Goal: Task Accomplishment & Management: Manage account settings

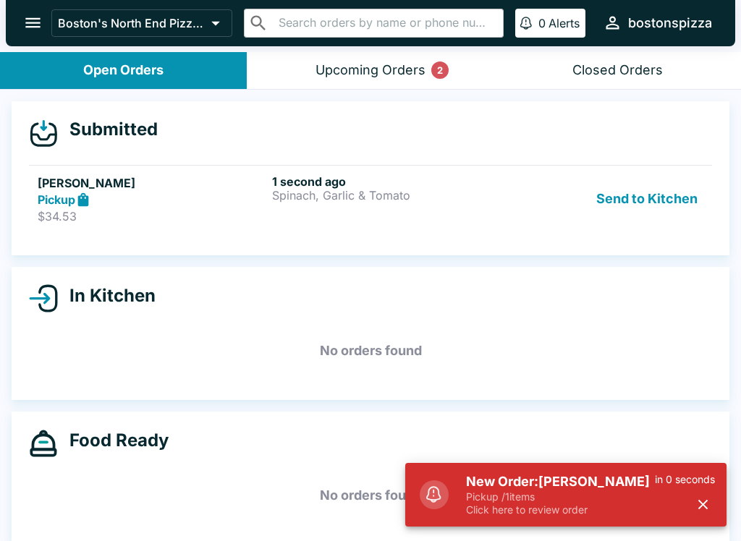
click at [548, 479] on h5 "New Order: [PERSON_NAME]" at bounding box center [560, 481] width 189 height 17
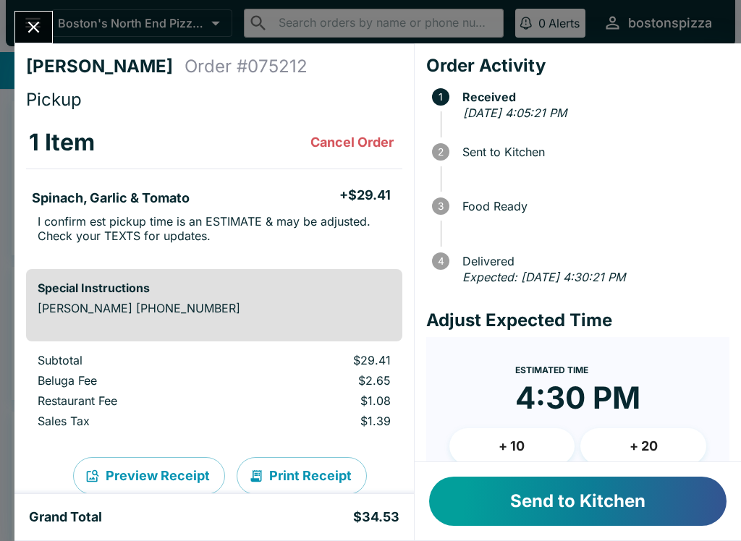
click at [554, 509] on button "Send to Kitchen" at bounding box center [577, 501] width 297 height 49
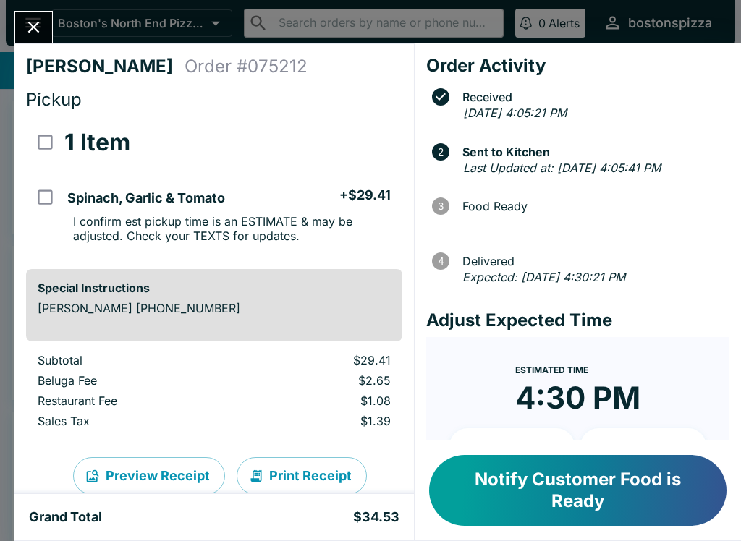
click at [30, 21] on icon "Close" at bounding box center [34, 27] width 20 height 20
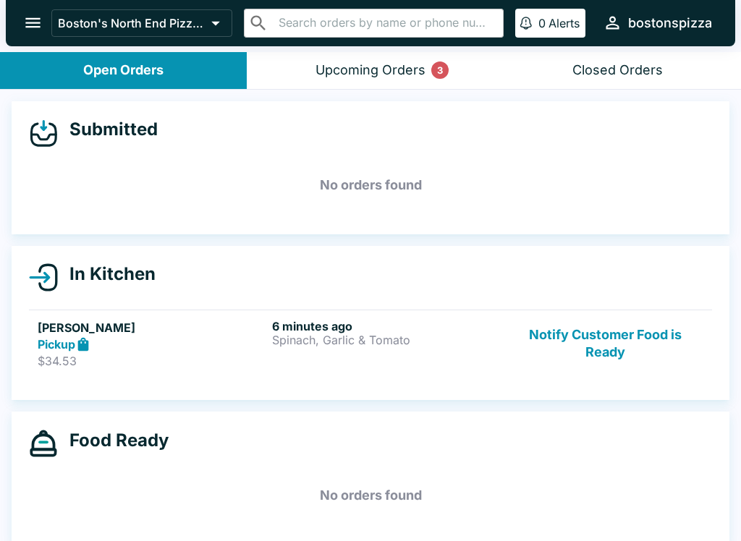
click at [48, 341] on strong "Pickup" at bounding box center [57, 344] width 38 height 14
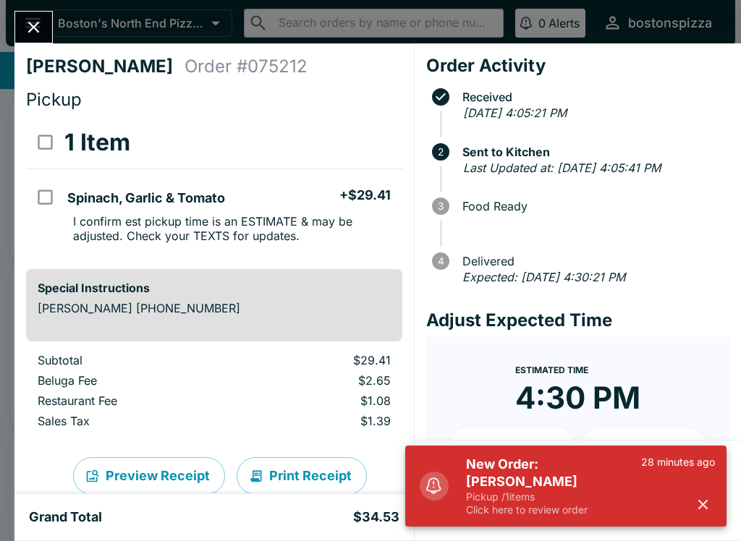
click at [538, 498] on p "Pickup / 1 items" at bounding box center [553, 496] width 175 height 13
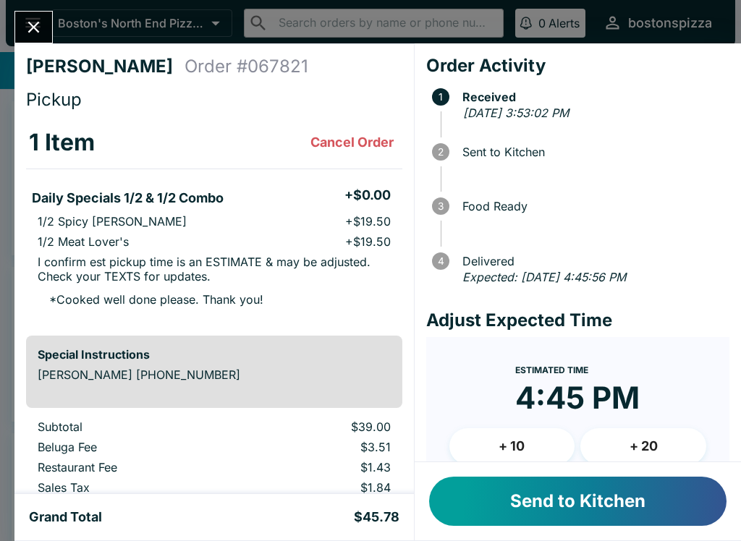
click at [567, 525] on button "Send to Kitchen" at bounding box center [577, 501] width 297 height 49
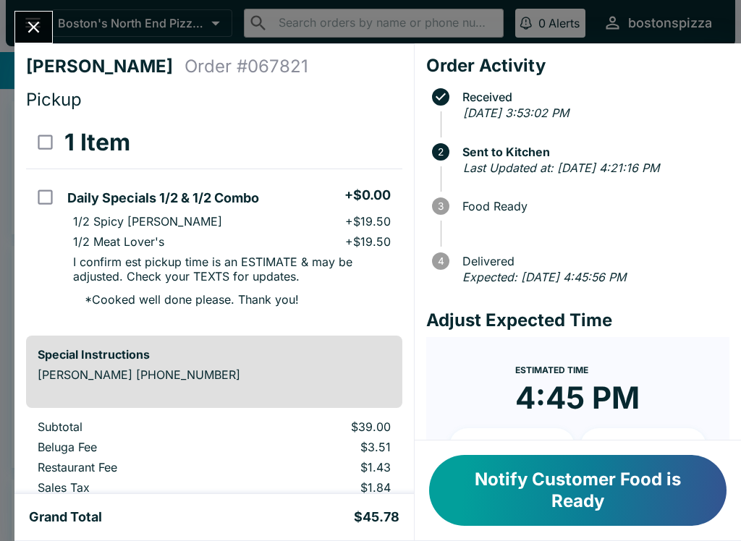
click at [29, 20] on icon "Close" at bounding box center [34, 27] width 20 height 20
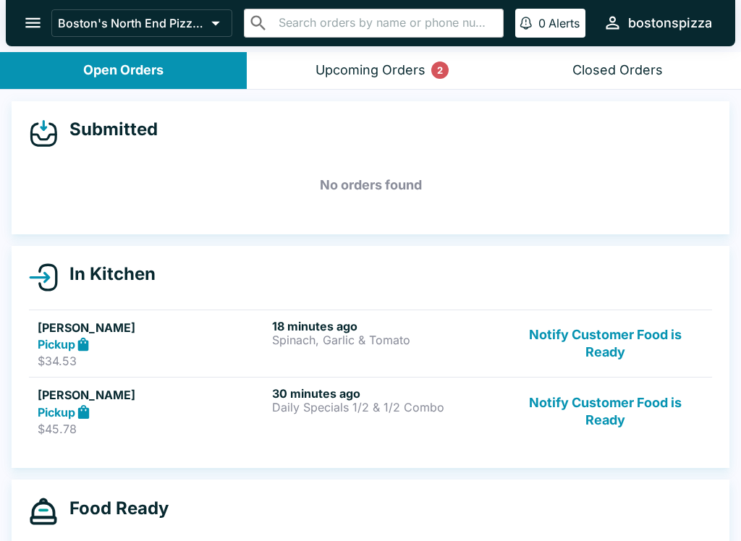
click at [429, 73] on button "Upcoming Orders 2" at bounding box center [370, 70] width 247 height 37
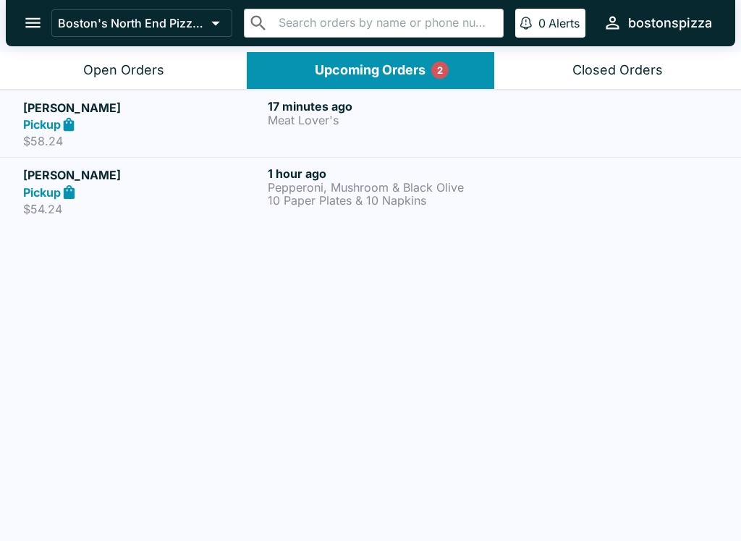
click at [583, 133] on div at bounding box center [615, 124] width 205 height 50
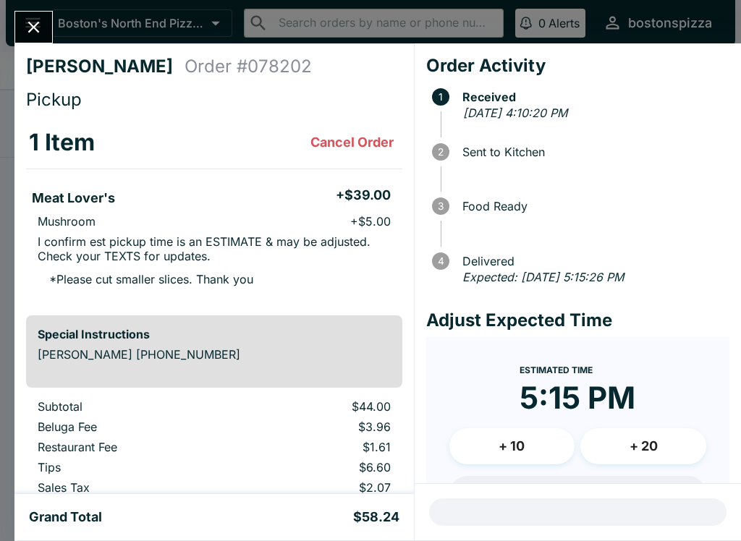
click at [50, 21] on button "Close" at bounding box center [33, 27] width 37 height 31
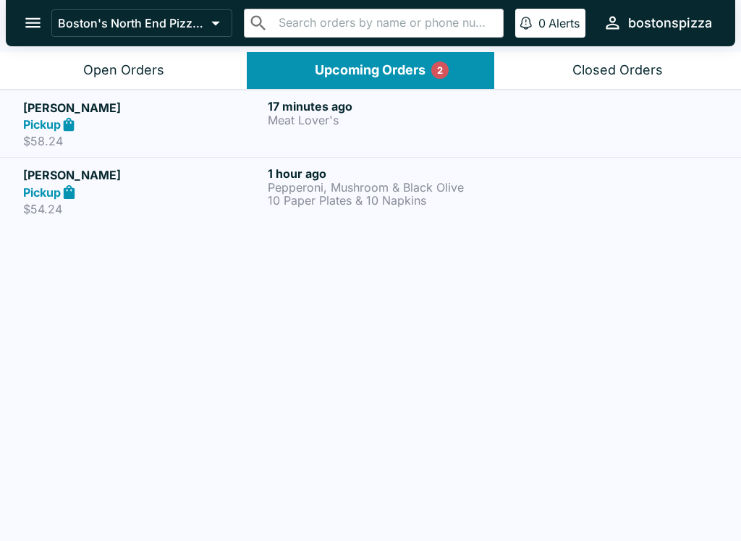
click at [73, 199] on icon at bounding box center [69, 192] width 17 height 17
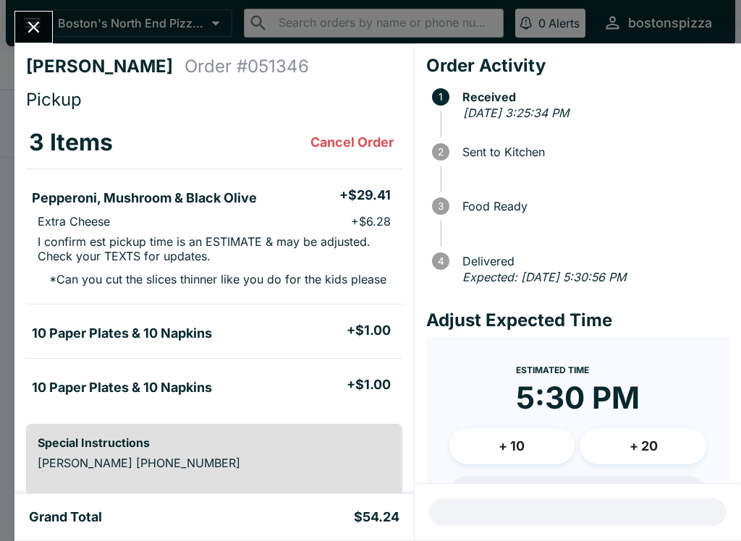
click at [38, 31] on icon "Close" at bounding box center [34, 28] width 12 height 12
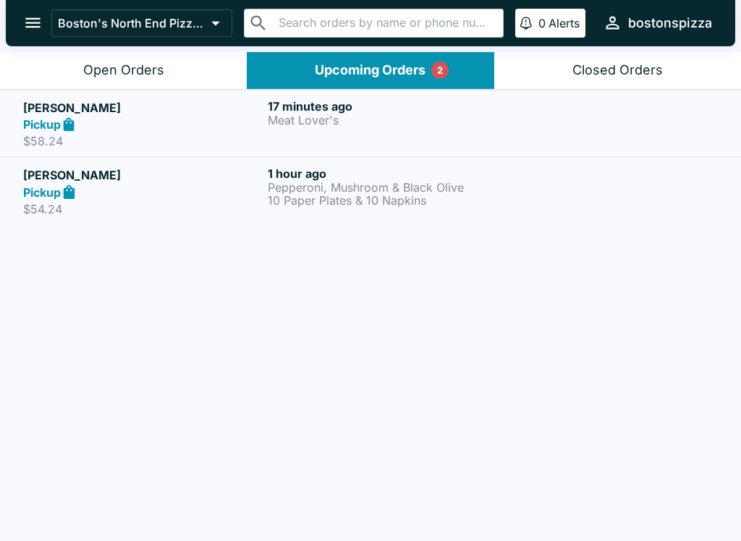
click at [43, 116] on div "Pickup" at bounding box center [142, 124] width 239 height 17
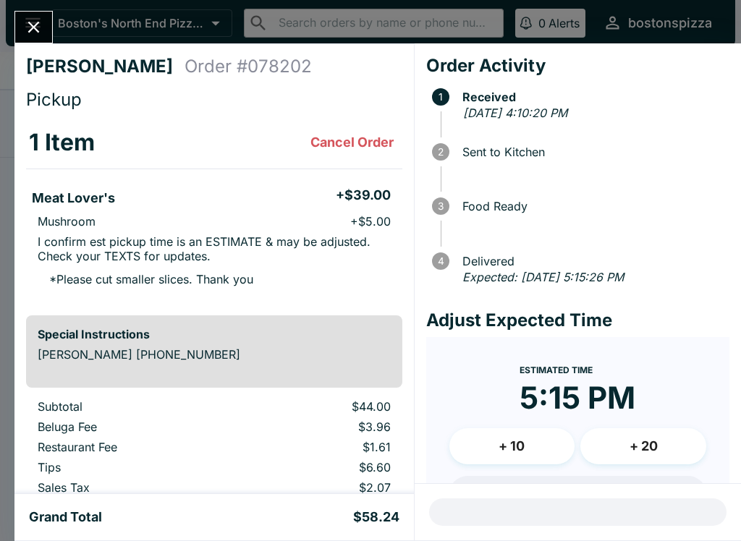
click at [43, 27] on icon "Close" at bounding box center [34, 27] width 20 height 20
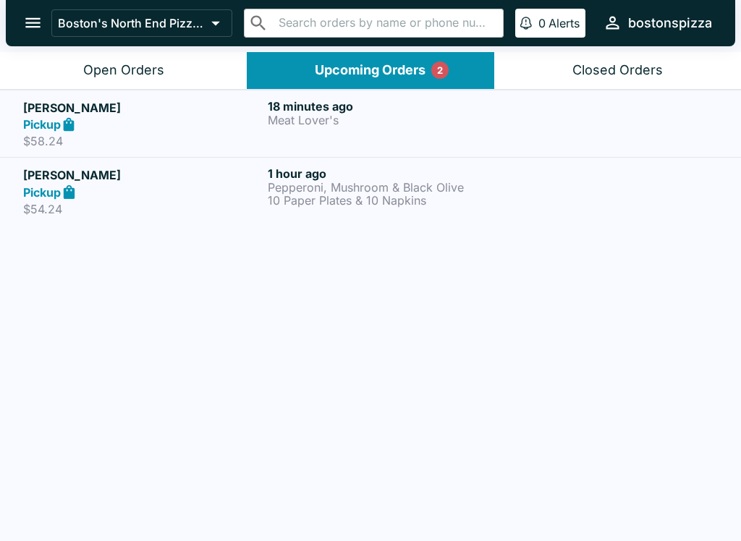
click at [83, 189] on div "Pickup" at bounding box center [142, 192] width 239 height 17
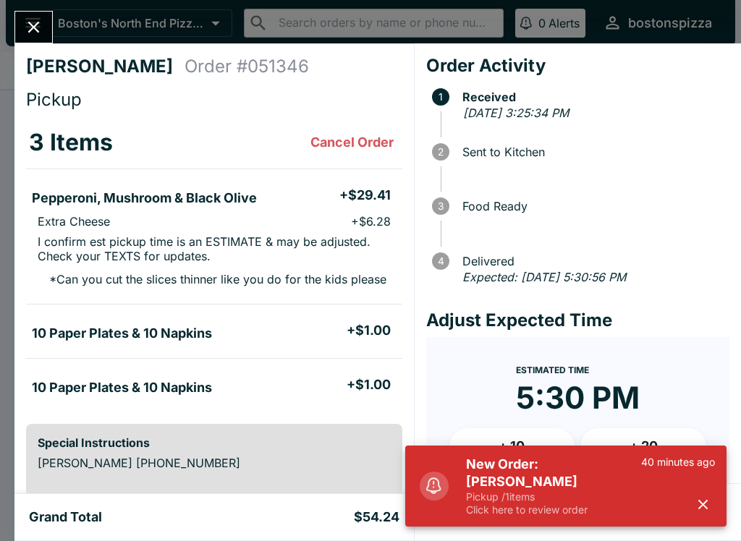
click at [532, 514] on p "Click here to review order" at bounding box center [553, 509] width 175 height 13
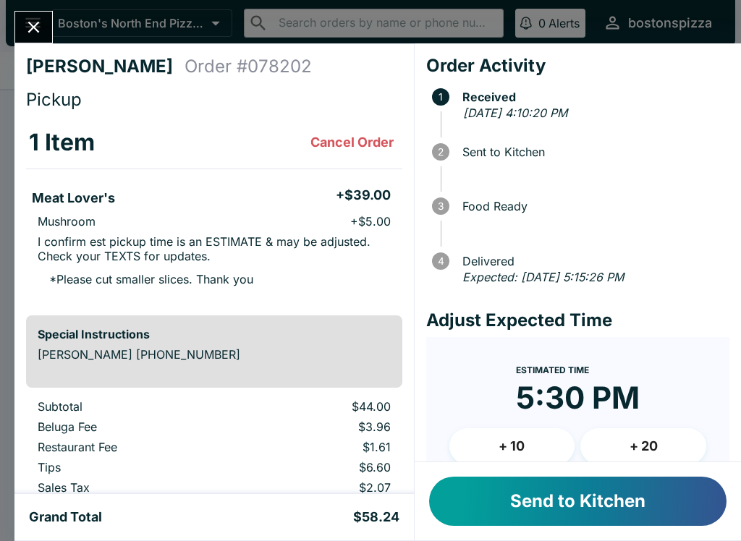
click at [500, 494] on button "Send to Kitchen" at bounding box center [577, 501] width 297 height 49
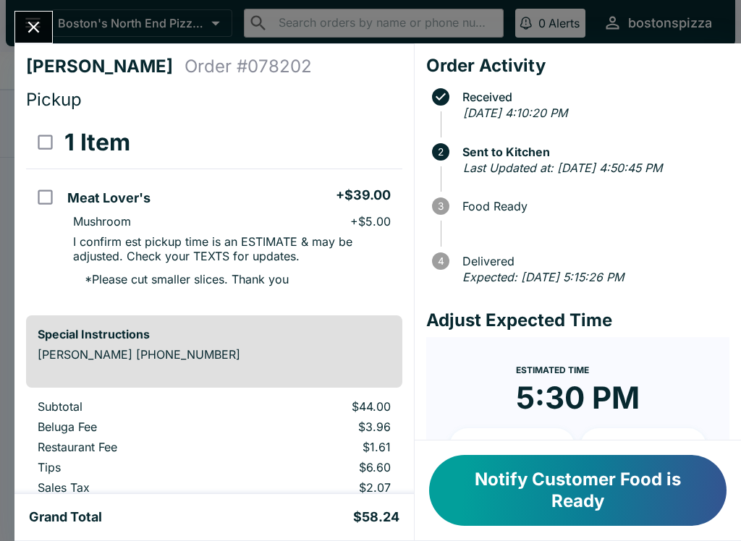
click at [47, 24] on button "Close" at bounding box center [33, 27] width 37 height 31
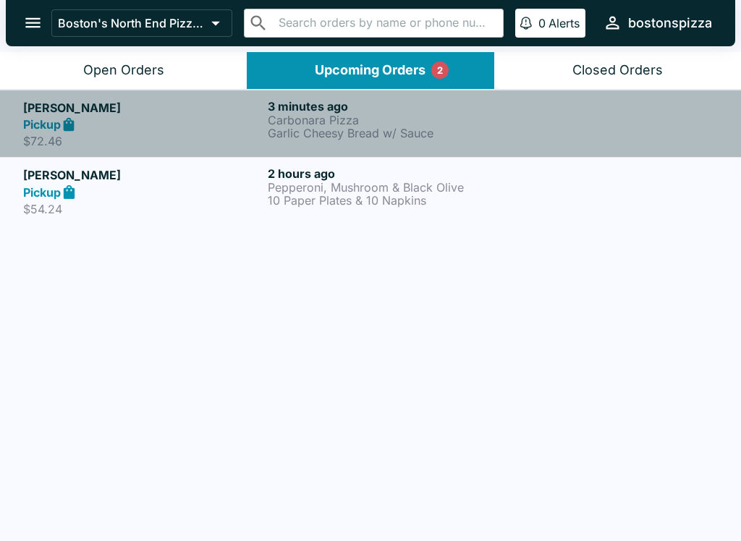
click at [315, 133] on p "Garlic Cheesy Bread w/ Sauce" at bounding box center [387, 133] width 239 height 13
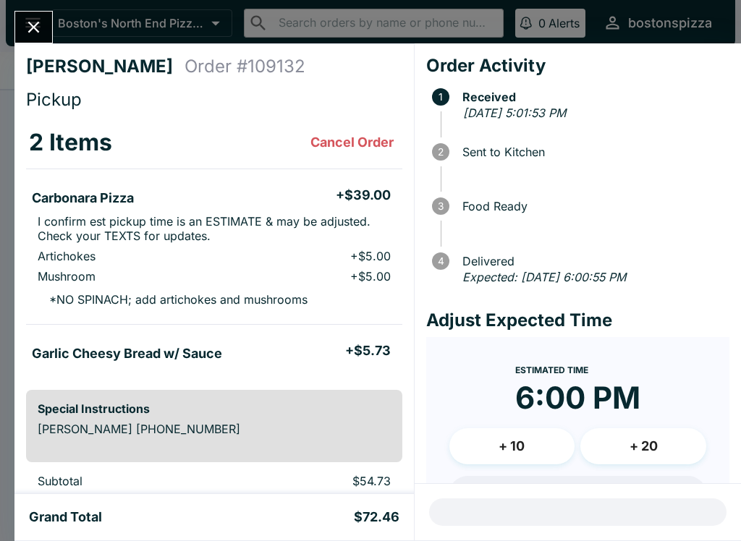
click at [36, 28] on icon "Close" at bounding box center [34, 27] width 20 height 20
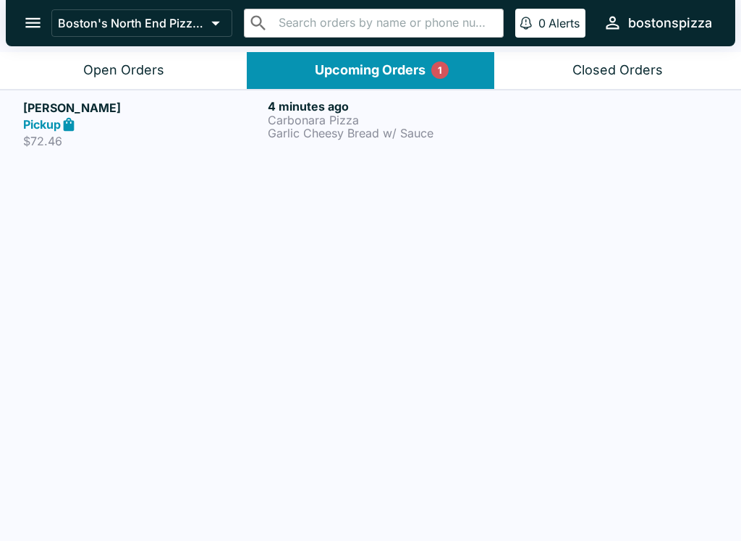
click at [177, 77] on button "Open Orders" at bounding box center [123, 70] width 247 height 37
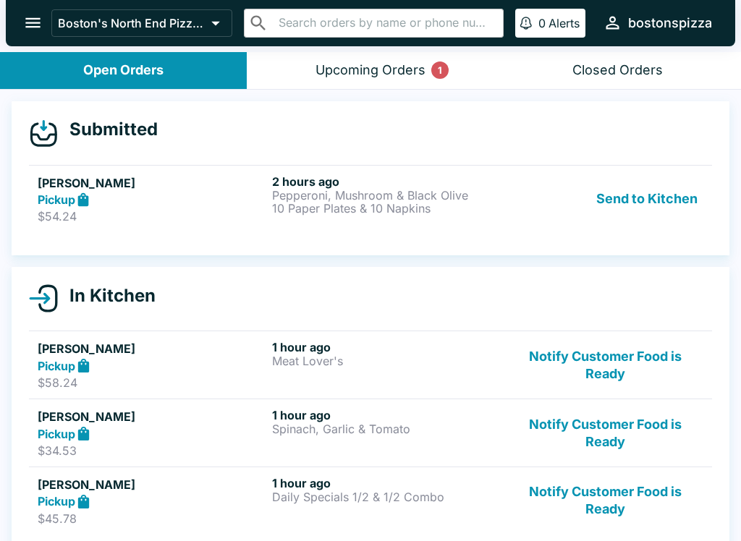
click at [354, 198] on p "Pepperoni, Mushroom & Black Olive" at bounding box center [386, 195] width 229 height 13
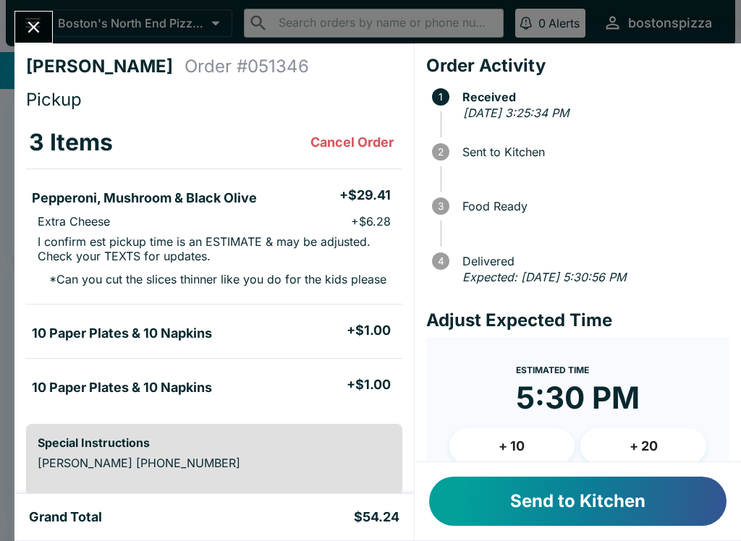
click at [596, 497] on button "Send to Kitchen" at bounding box center [577, 501] width 297 height 49
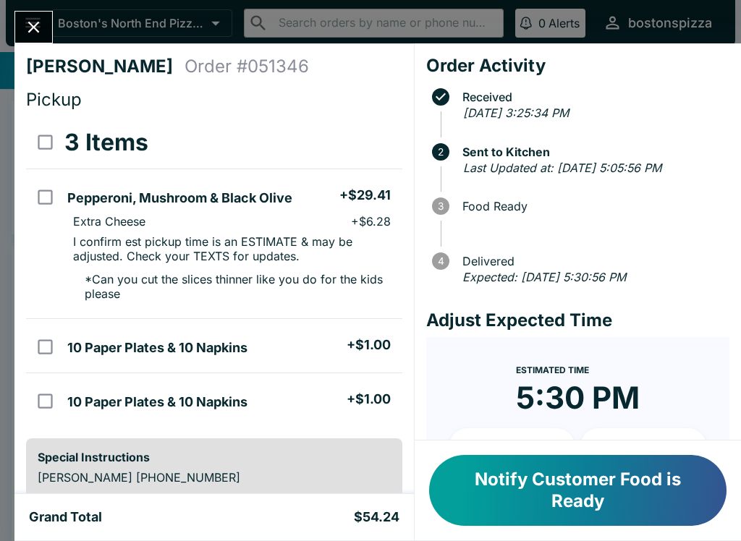
click at [51, 27] on button "Close" at bounding box center [33, 27] width 37 height 31
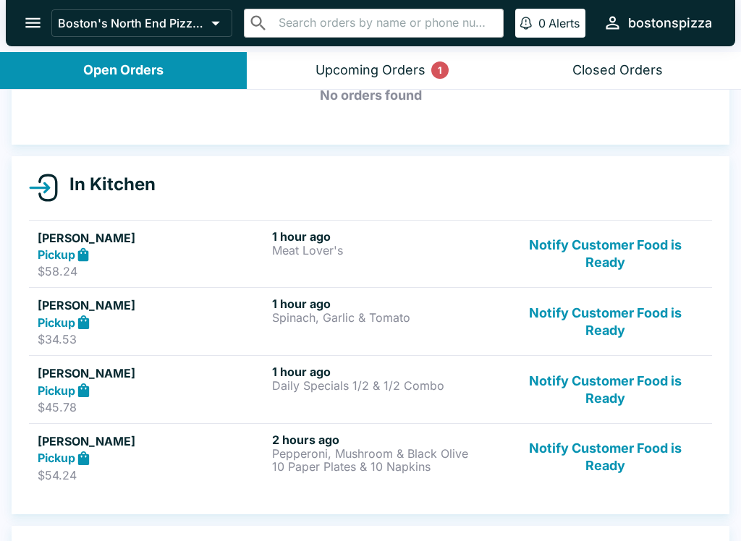
scroll to position [93, 0]
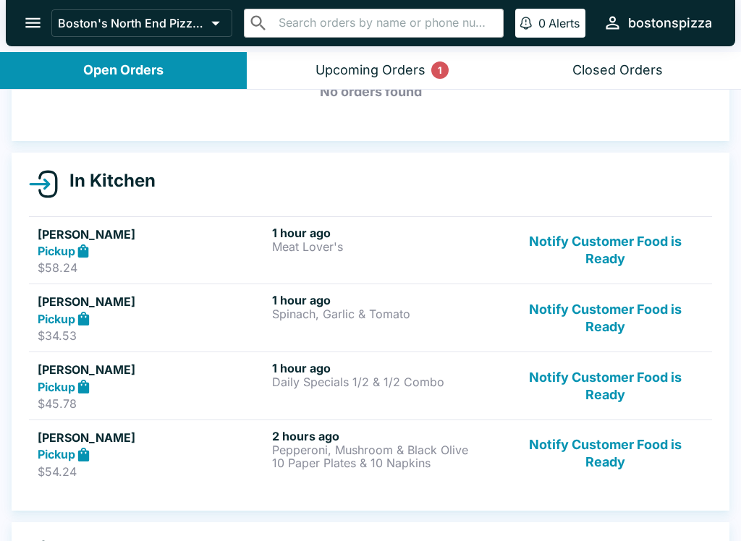
click at [620, 254] on button "Notify Customer Food is Ready" at bounding box center [605, 251] width 196 height 50
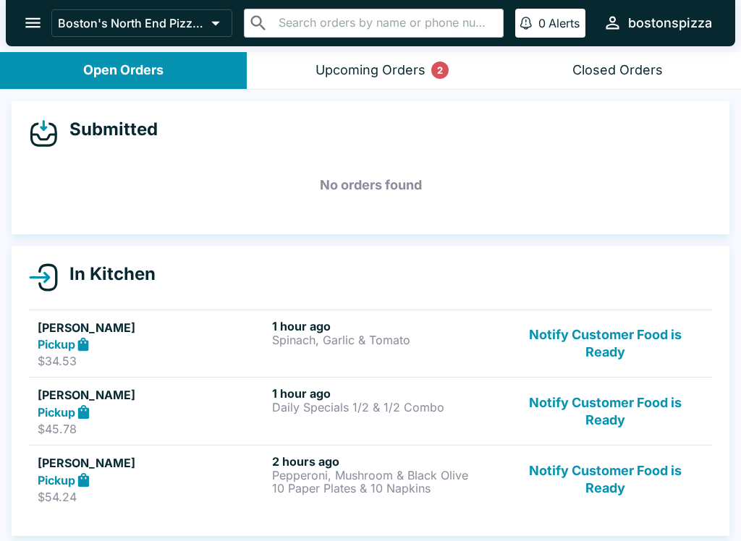
scroll to position [0, 0]
click at [397, 72] on div "Upcoming Orders 2" at bounding box center [370, 70] width 110 height 17
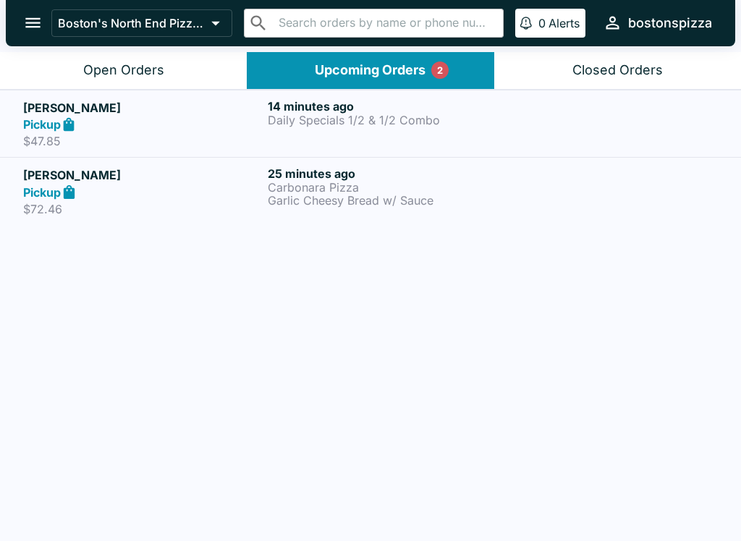
click at [439, 112] on h6 "14 minutes ago" at bounding box center [387, 106] width 239 height 14
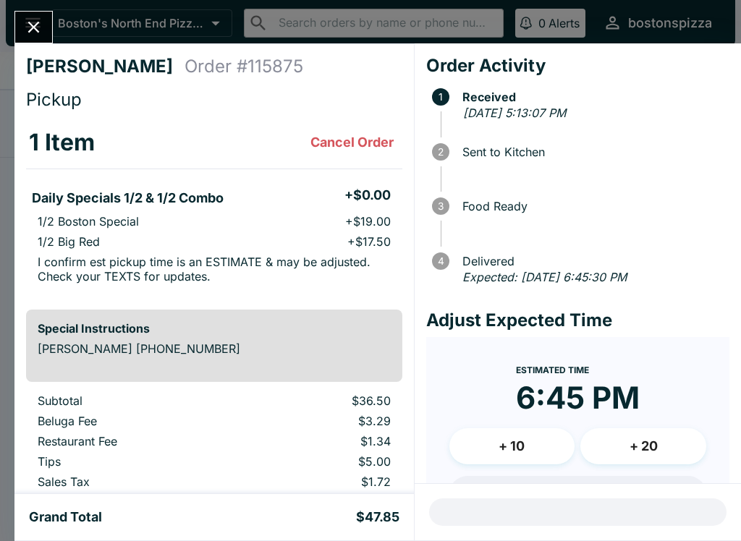
click at [48, 35] on button "Close" at bounding box center [33, 27] width 37 height 31
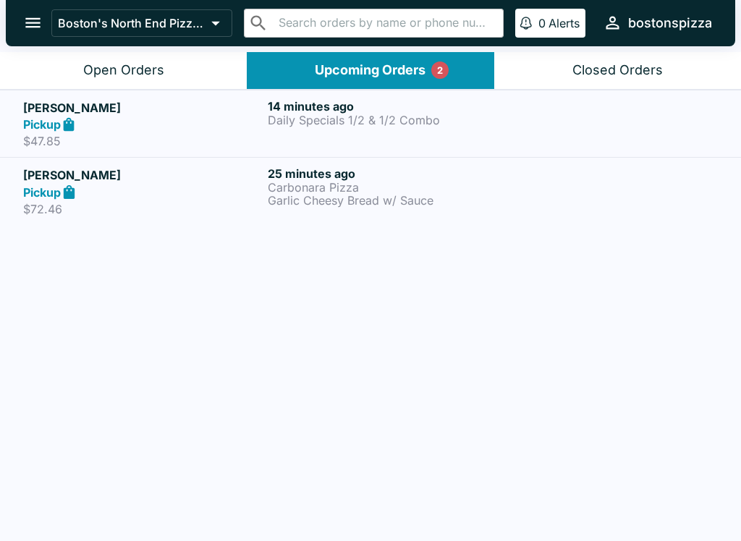
click at [353, 195] on p "Garlic Cheesy Bread w/ Sauce" at bounding box center [387, 200] width 239 height 13
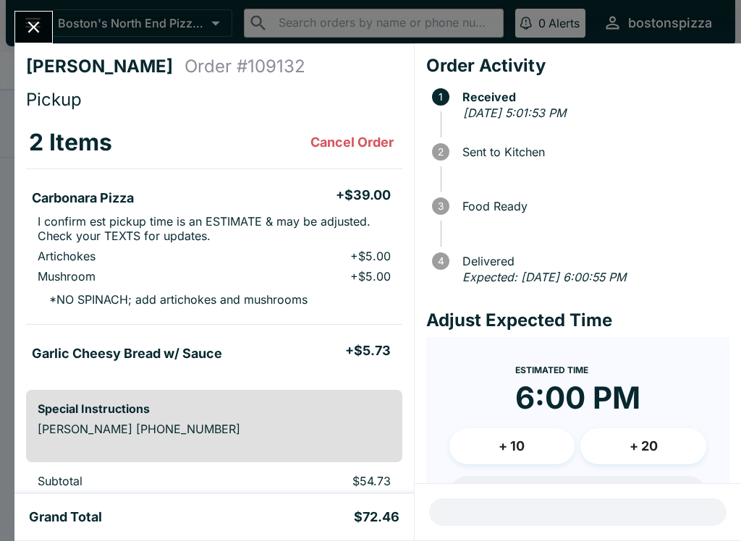
click at [9, 35] on div "[PERSON_NAME] Order # 109132 Pickup 2 Items Cancel Order Carbonara Pizza + $39.…" at bounding box center [370, 270] width 741 height 541
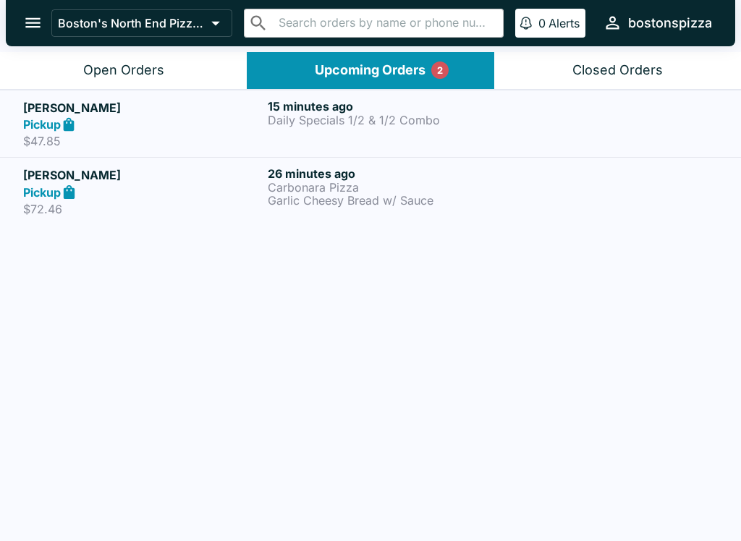
click at [9, 34] on div at bounding box center [7, 270] width 14 height 541
click at [410, 140] on div "15 minutes ago Daily Specials 1/2 & 1/2 Combo" at bounding box center [387, 124] width 239 height 50
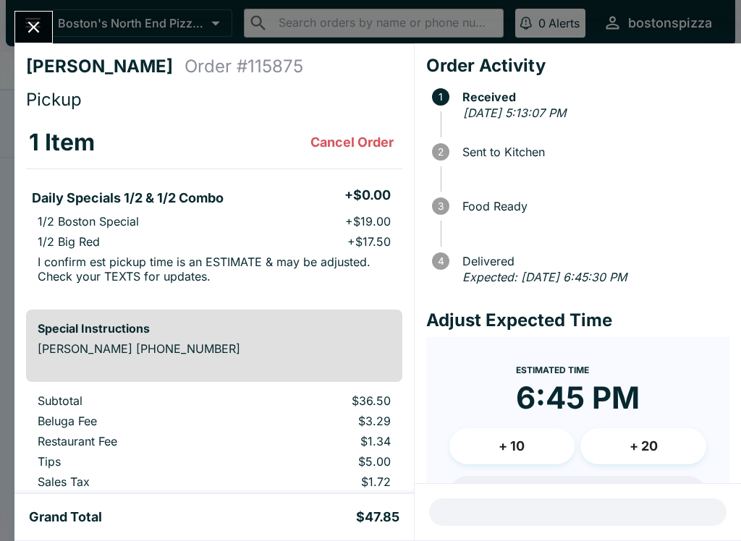
click at [25, 30] on icon "Close" at bounding box center [34, 27] width 20 height 20
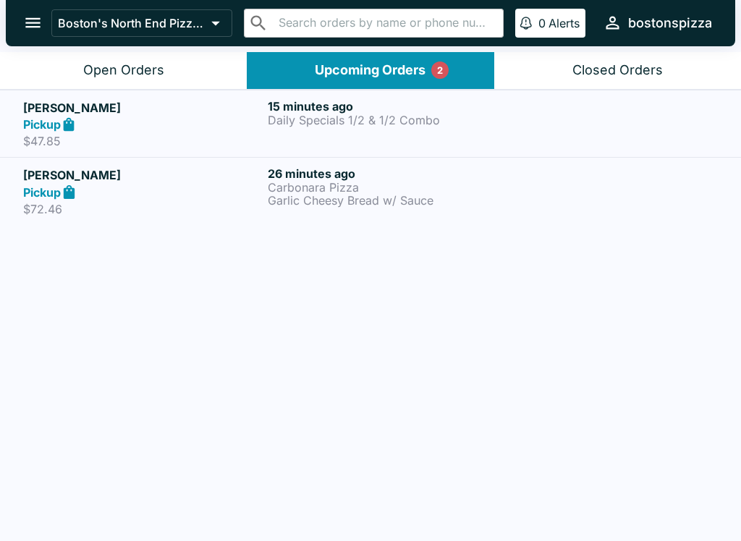
click at [237, 131] on div "Pickup" at bounding box center [142, 124] width 239 height 17
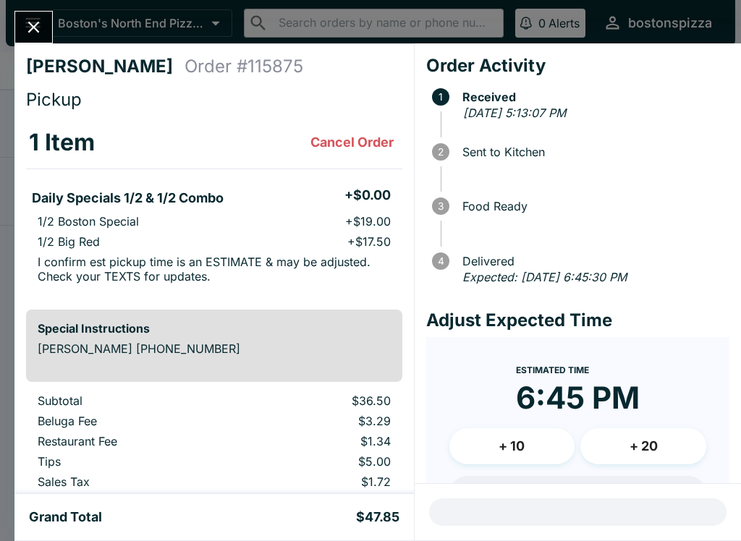
click at [48, 6] on div "[PERSON_NAME] Order # 115875 Pickup 1 Item Cancel Order Daily Specials 1/2 & 1/…" at bounding box center [370, 270] width 741 height 541
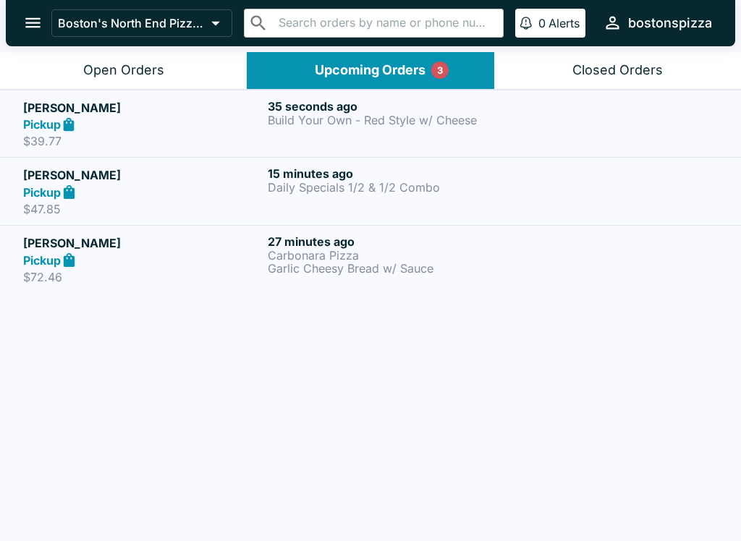
click at [24, 21] on icon "open drawer" at bounding box center [33, 23] width 20 height 20
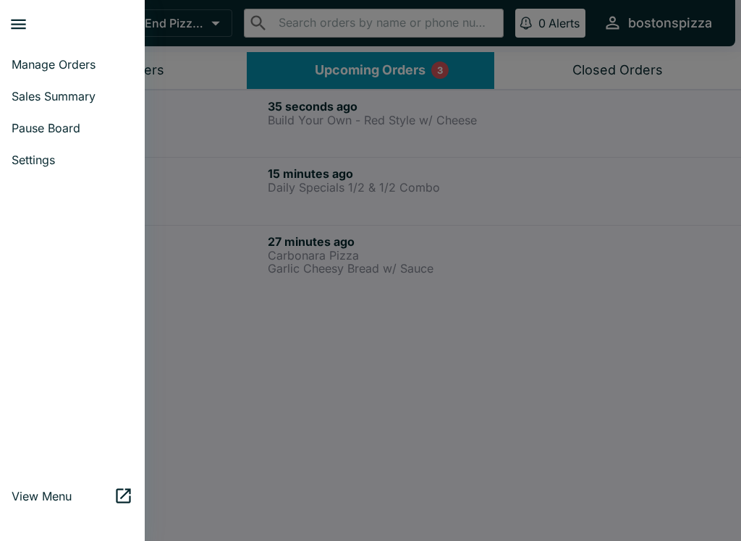
click at [269, 311] on div at bounding box center [370, 270] width 741 height 541
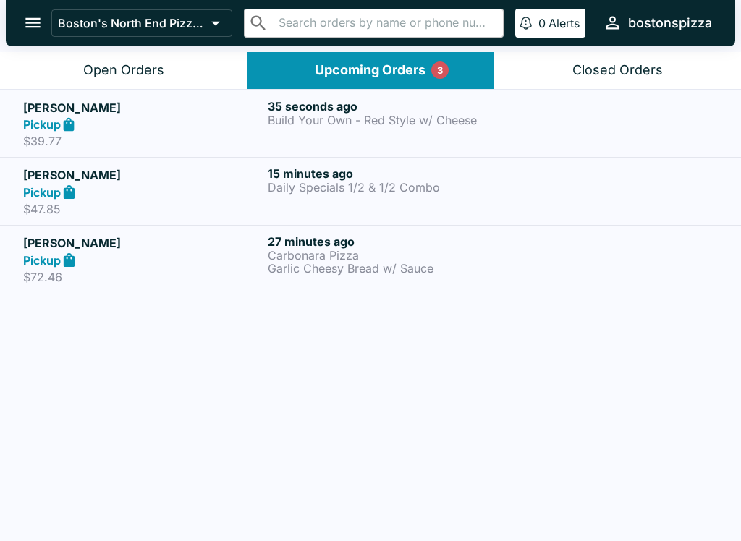
click at [54, 135] on p "$39.77" at bounding box center [142, 141] width 239 height 14
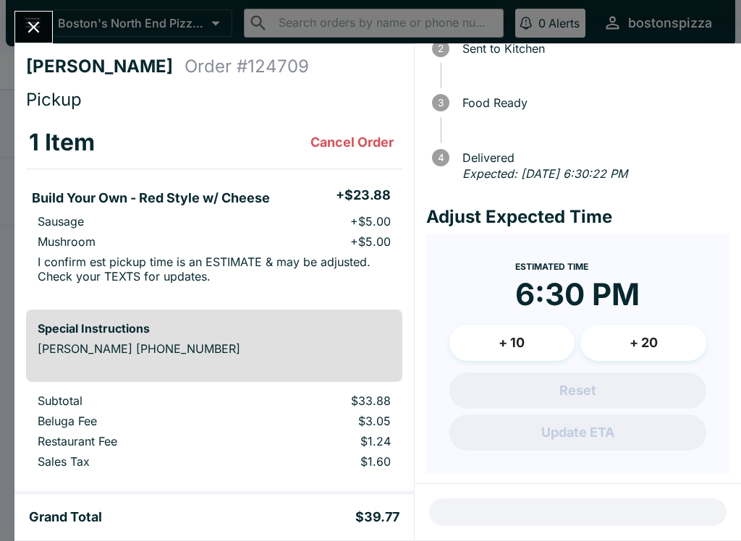
click at [58, 19] on div "[PERSON_NAME] Order # 124709 Pickup 1 Item Cancel Order Build Your Own - Red St…" at bounding box center [370, 270] width 741 height 541
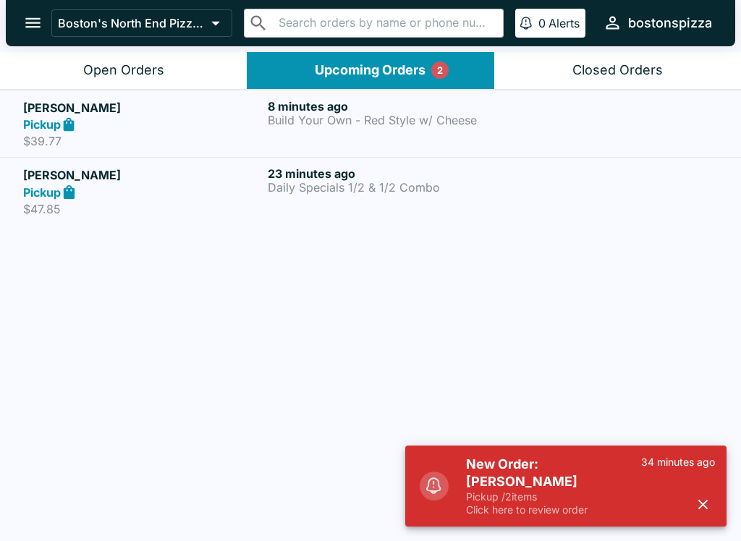
click at [506, 487] on h5 "New Order: [PERSON_NAME]" at bounding box center [553, 473] width 175 height 35
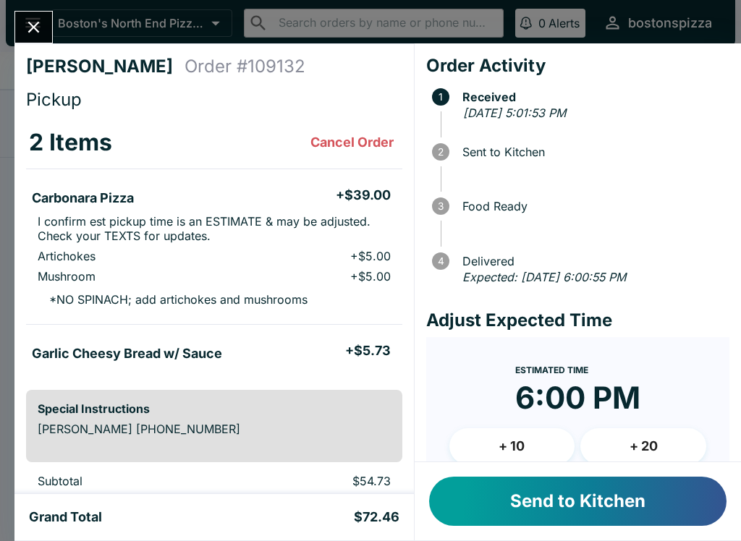
click at [536, 497] on button "Send to Kitchen" at bounding box center [577, 501] width 297 height 49
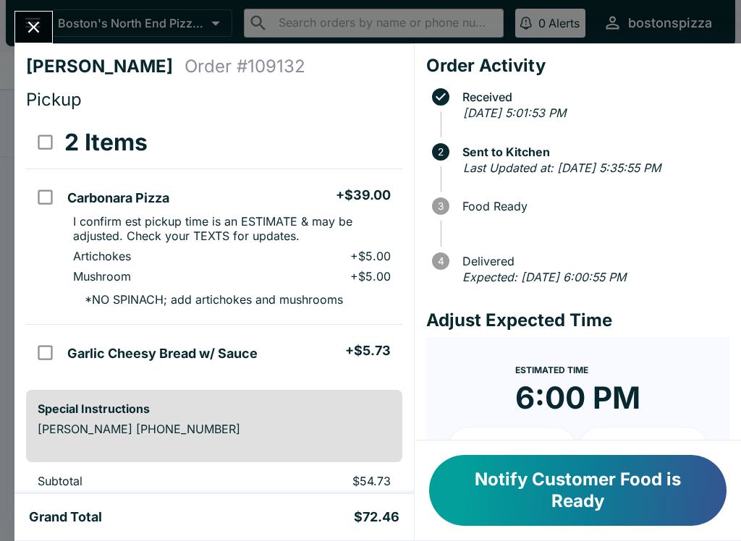
click at [17, 38] on div at bounding box center [33, 27] width 38 height 33
click at [43, 38] on button "Close" at bounding box center [33, 27] width 37 height 31
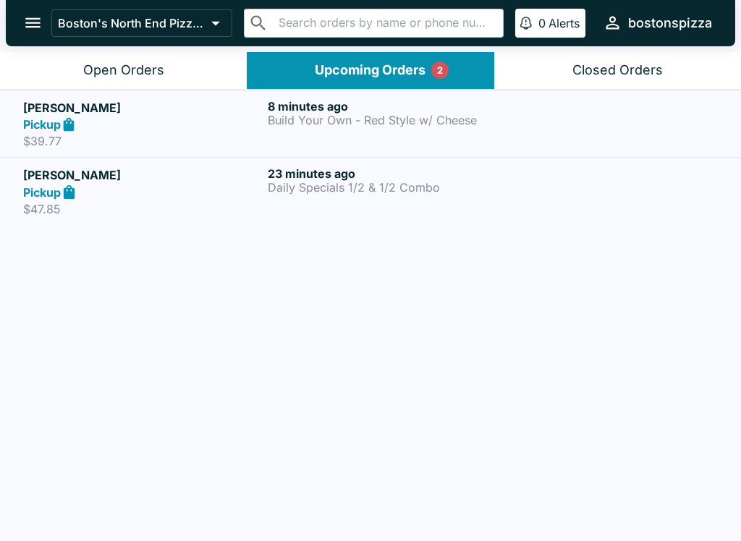
click at [142, 75] on div "Open Orders" at bounding box center [123, 70] width 81 height 17
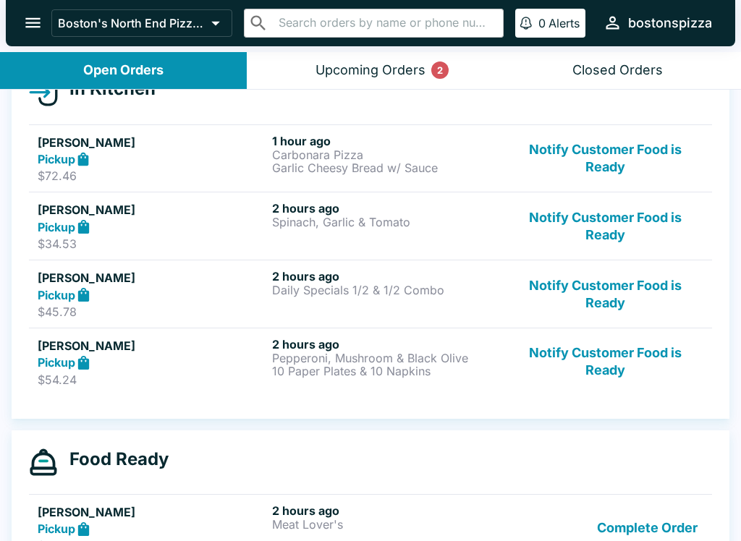
scroll to position [186, 0]
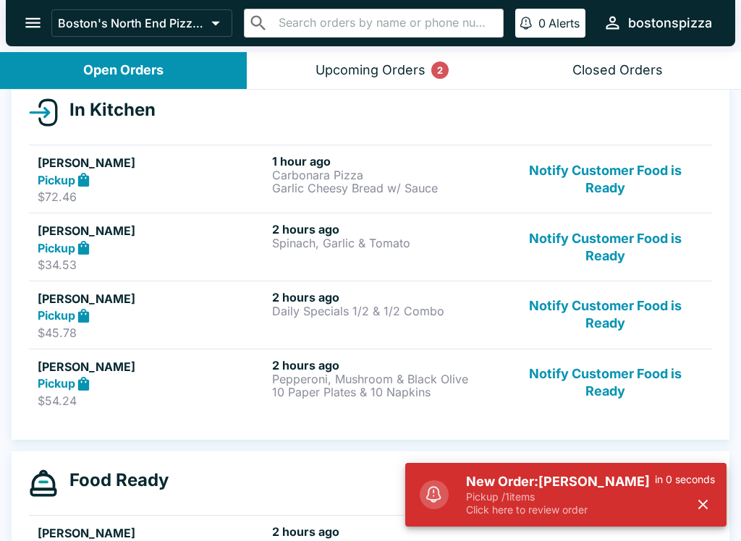
click at [476, 495] on p "Pickup / 1 items" at bounding box center [560, 496] width 189 height 13
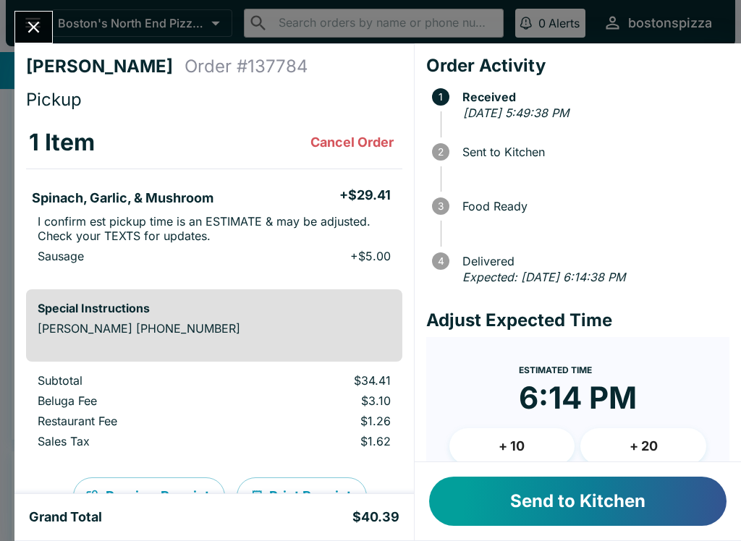
click at [515, 485] on button "Send to Kitchen" at bounding box center [577, 501] width 297 height 49
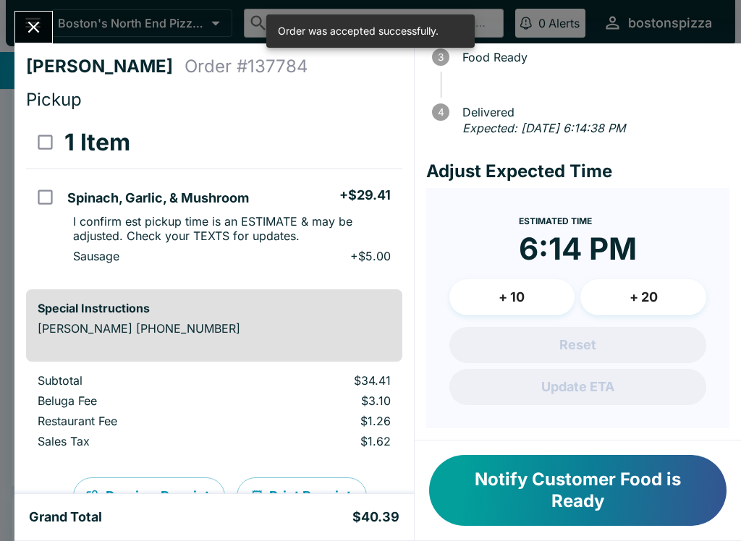
scroll to position [165, 0]
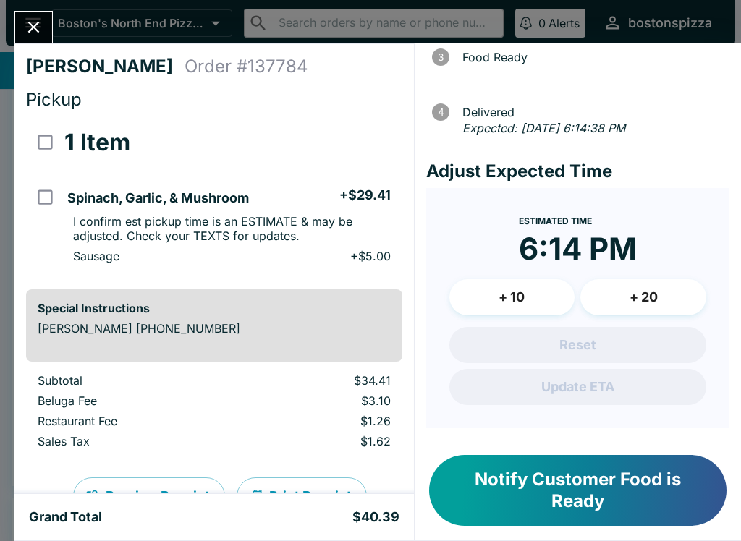
click at [28, 27] on icon "Close" at bounding box center [34, 27] width 20 height 20
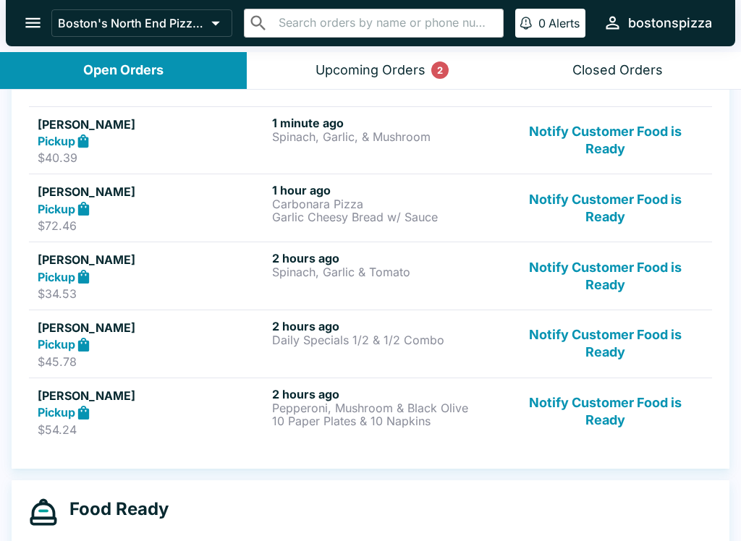
scroll to position [207, 0]
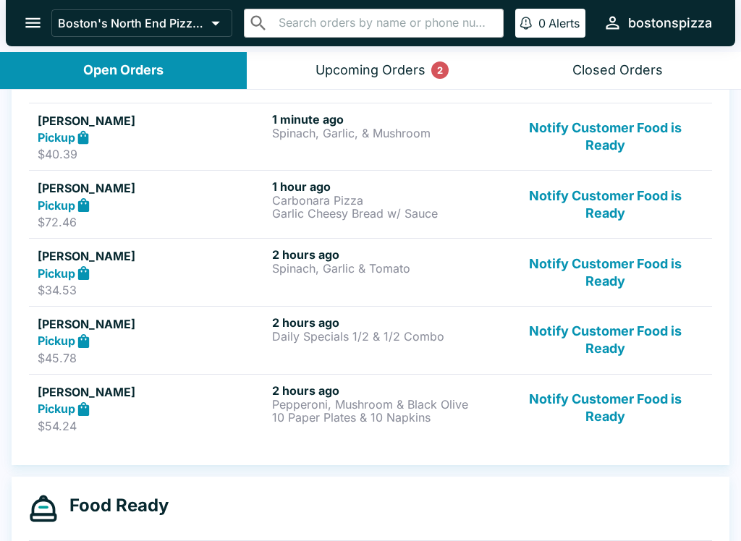
click at [599, 419] on button "Notify Customer Food is Ready" at bounding box center [605, 408] width 196 height 50
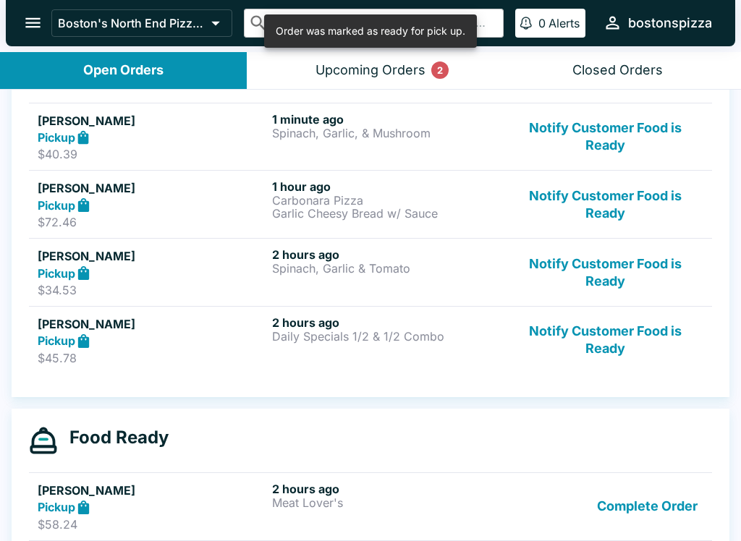
click at [595, 338] on button "Notify Customer Food is Ready" at bounding box center [605, 340] width 196 height 50
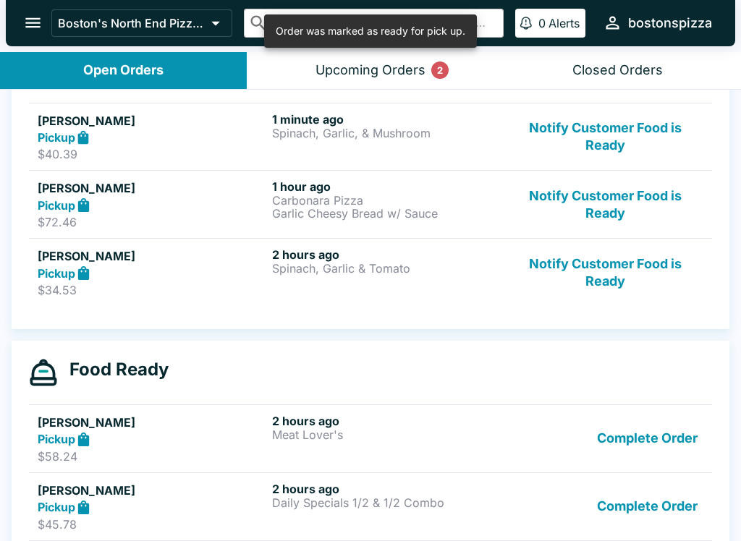
click at [618, 263] on button "Notify Customer Food is Ready" at bounding box center [605, 272] width 196 height 50
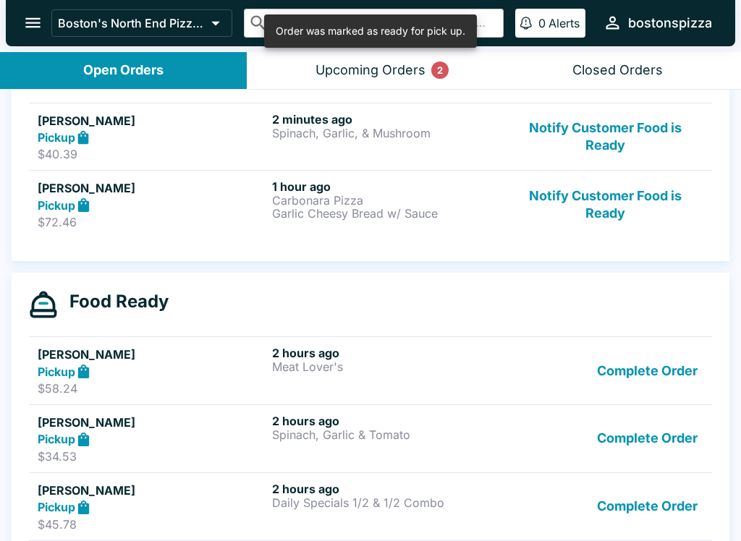
click at [656, 370] on button "Complete Order" at bounding box center [647, 371] width 112 height 50
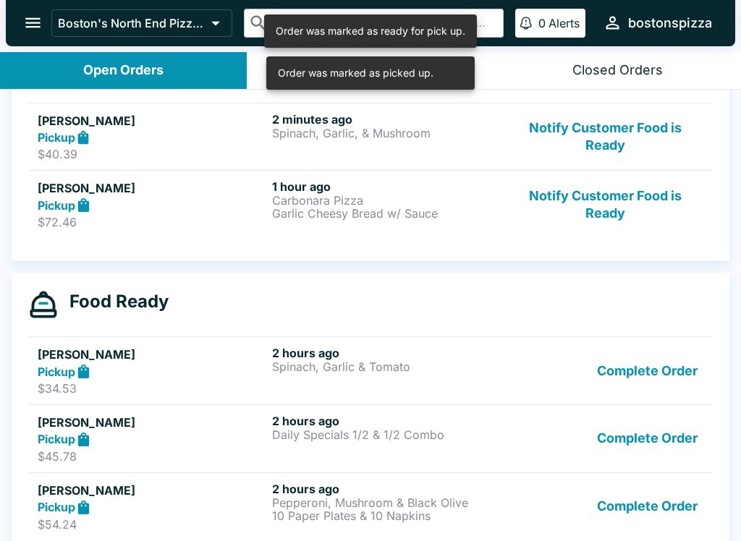
click at [654, 367] on button "Complete Order" at bounding box center [647, 371] width 112 height 50
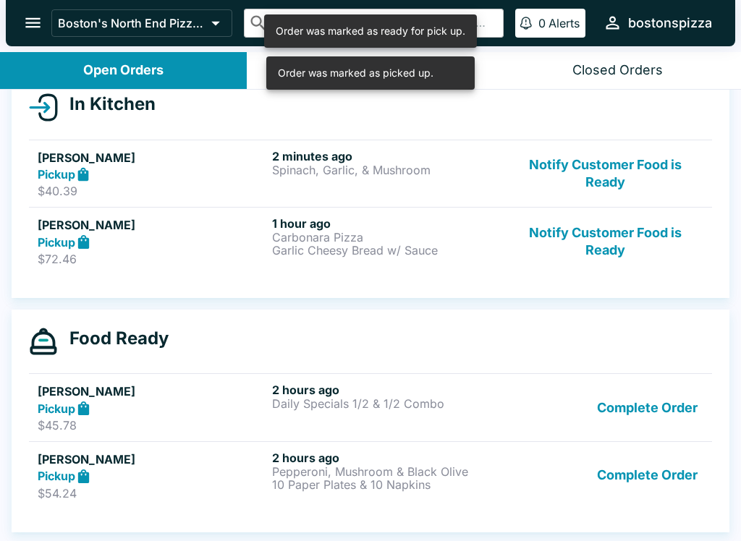
click at [652, 406] on button "Complete Order" at bounding box center [647, 408] width 112 height 50
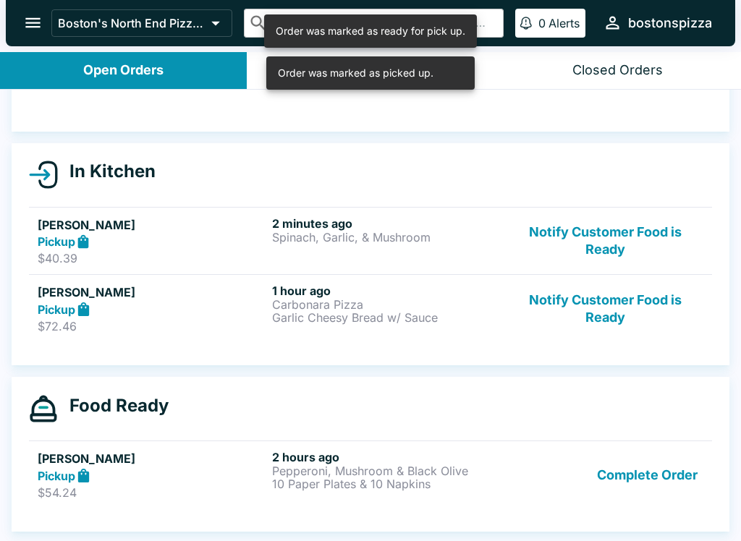
click at [668, 466] on button "Complete Order" at bounding box center [647, 475] width 112 height 50
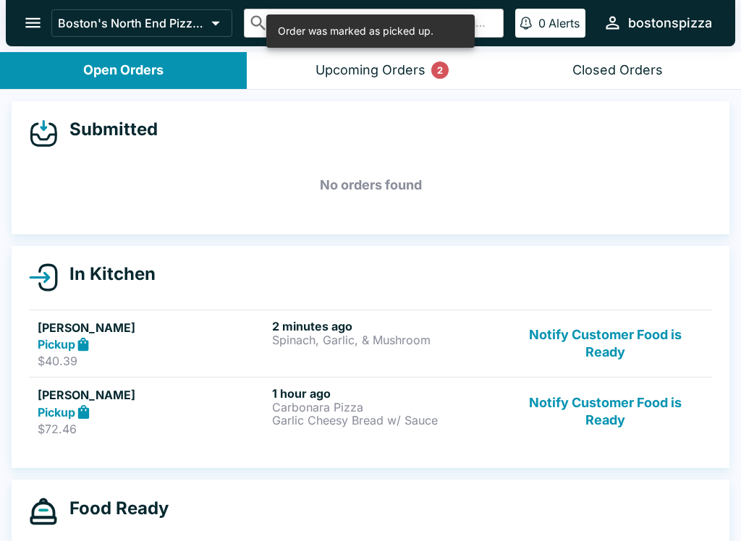
scroll to position [-1, 0]
click at [380, 81] on button "Upcoming Orders 2" at bounding box center [370, 70] width 247 height 37
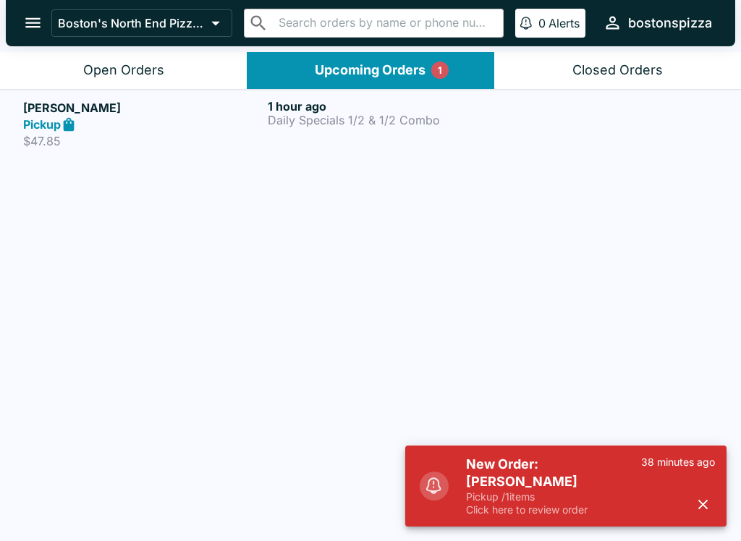
click at [595, 474] on h5 "New Order: [PERSON_NAME]" at bounding box center [553, 473] width 175 height 35
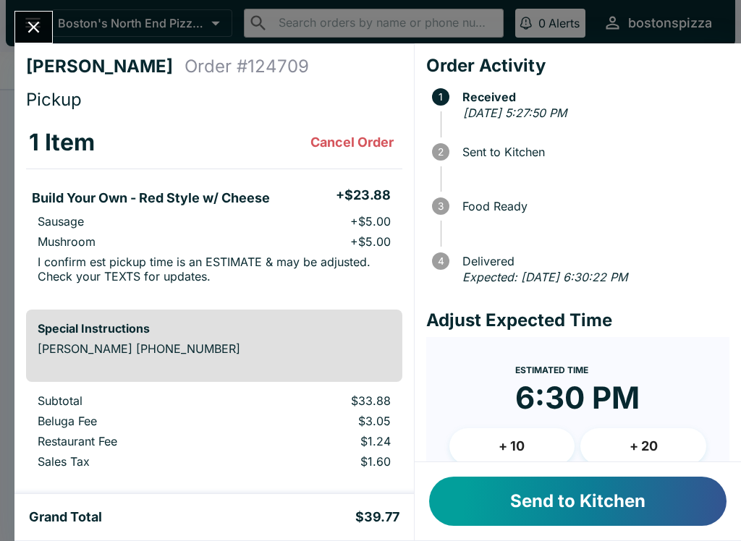
click at [596, 516] on button "Send to Kitchen" at bounding box center [577, 501] width 297 height 49
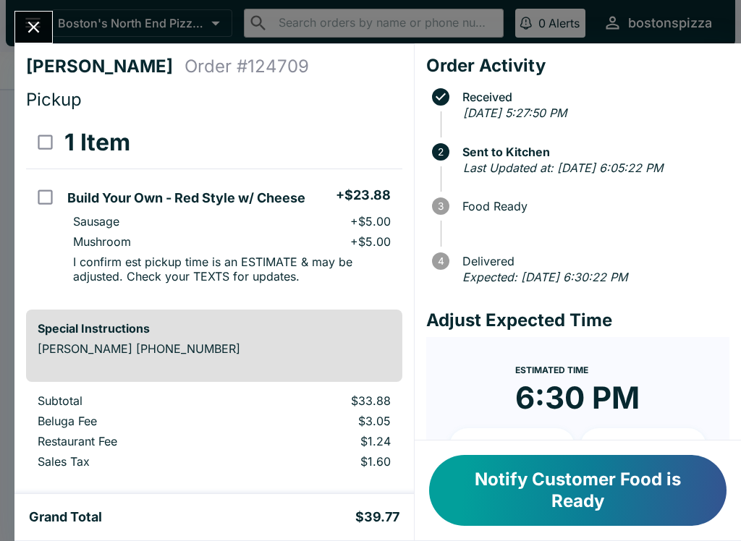
click at [31, 22] on icon "Close" at bounding box center [34, 27] width 20 height 20
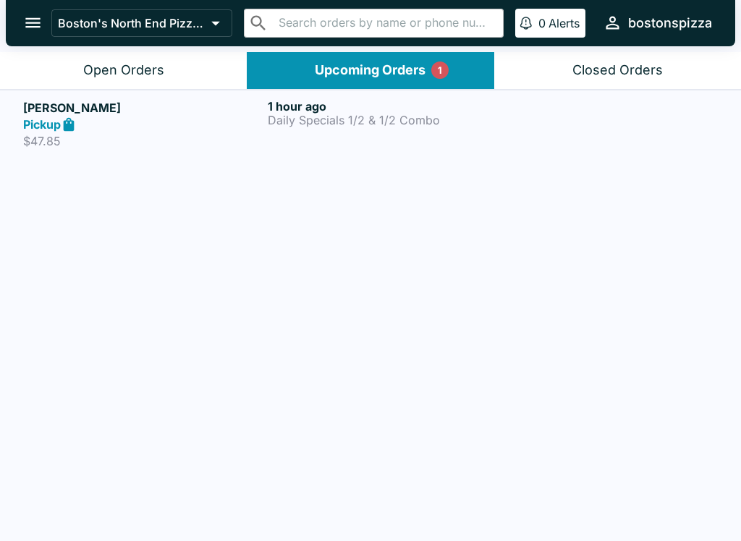
click at [129, 76] on div "Open Orders" at bounding box center [123, 70] width 81 height 17
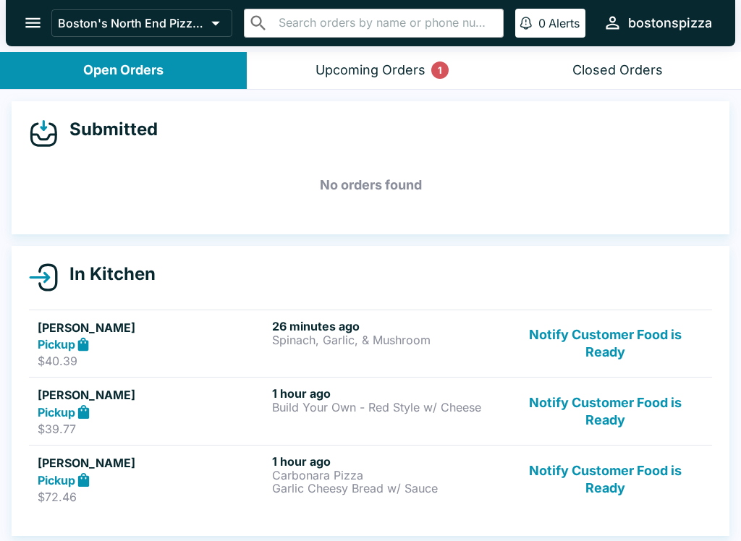
click at [166, 346] on div "Pickup" at bounding box center [152, 344] width 229 height 17
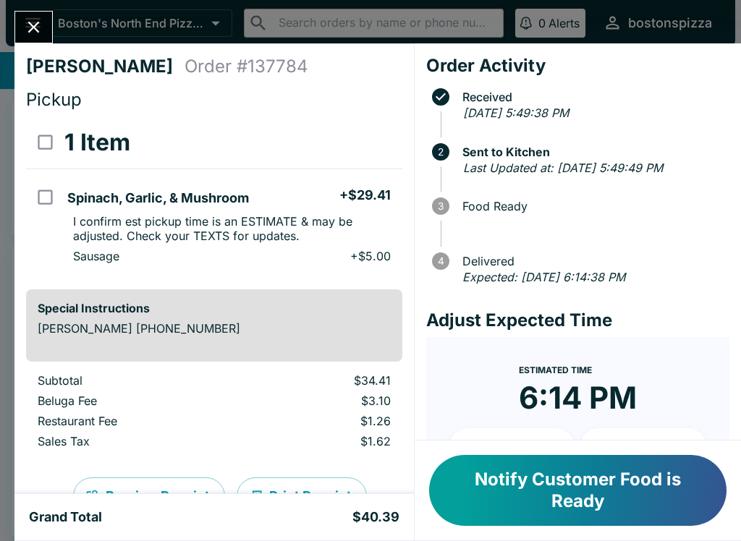
click at [22, 19] on button "Close" at bounding box center [33, 27] width 37 height 31
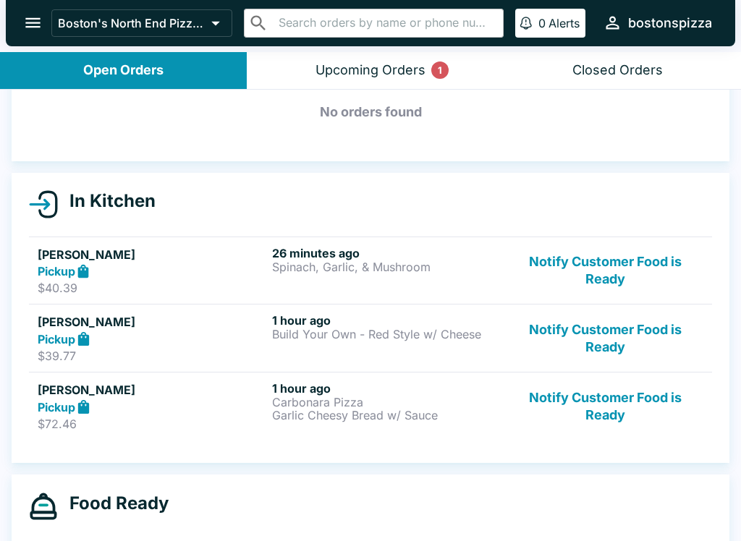
scroll to position [82, 0]
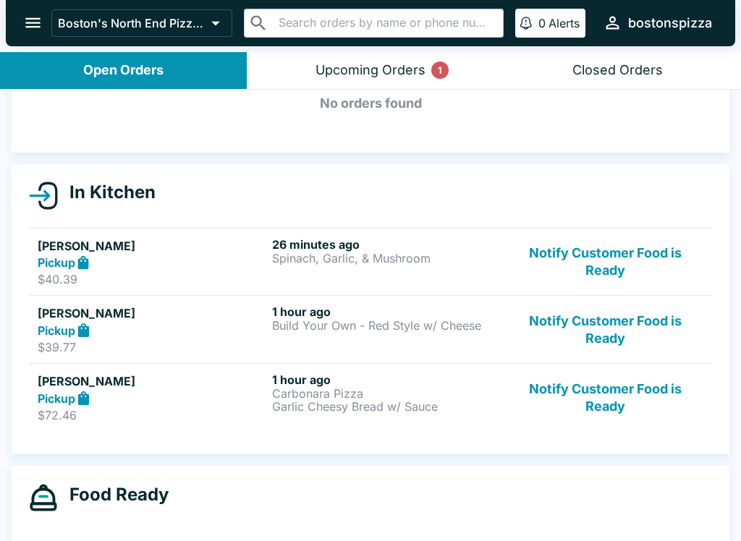
click at [642, 405] on button "Notify Customer Food is Ready" at bounding box center [605, 397] width 196 height 50
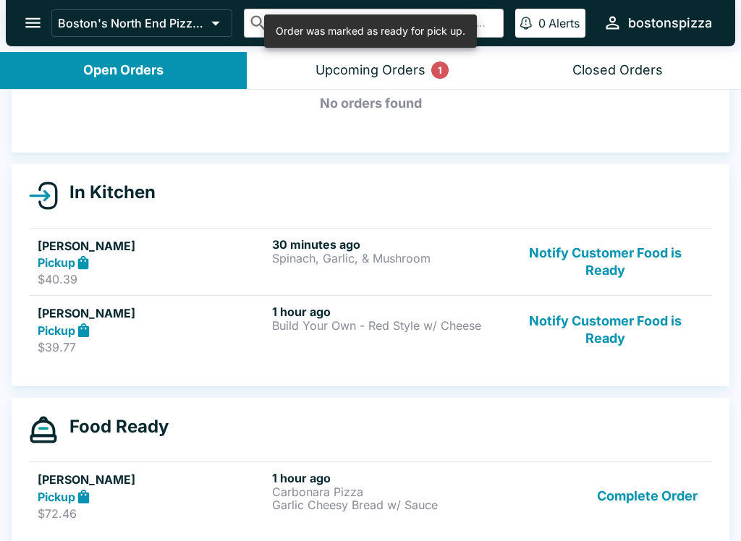
click at [627, 501] on button "Complete Order" at bounding box center [647, 496] width 112 height 50
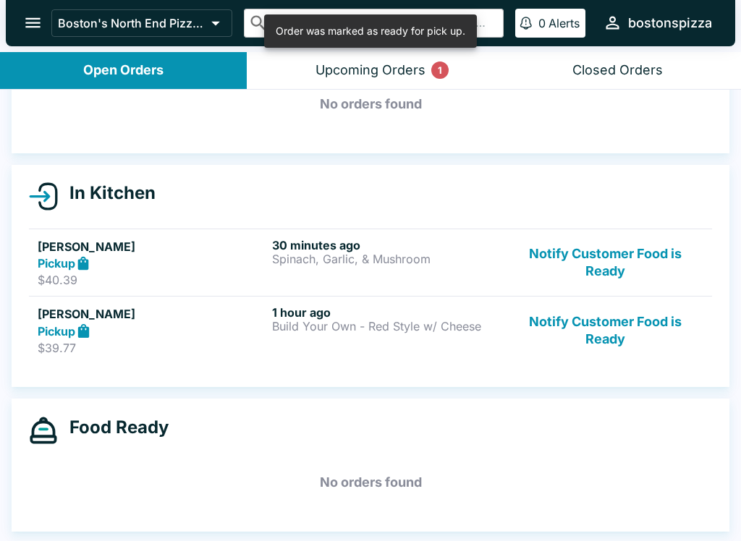
scroll to position [81, 0]
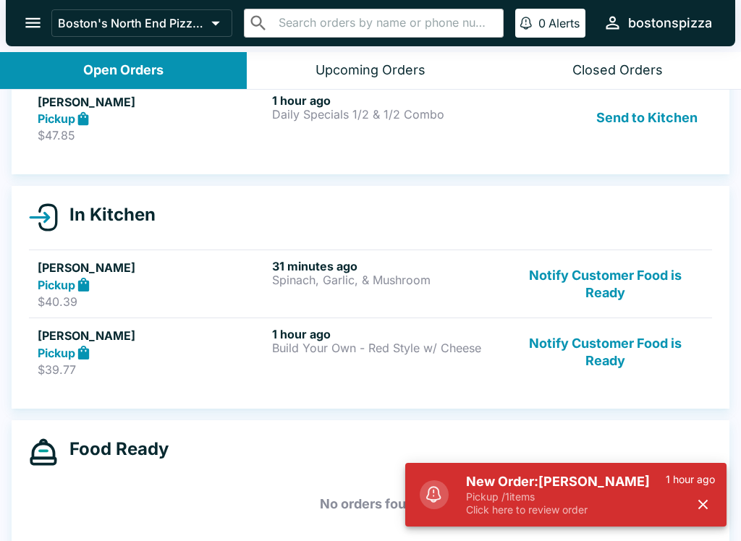
click at [495, 501] on p "Pickup / 1 items" at bounding box center [566, 496] width 200 height 13
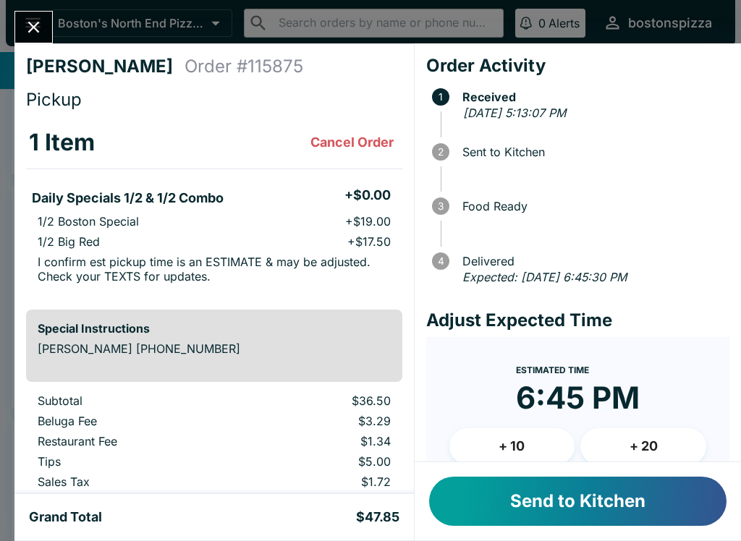
click at [563, 493] on button "Send to Kitchen" at bounding box center [577, 501] width 297 height 49
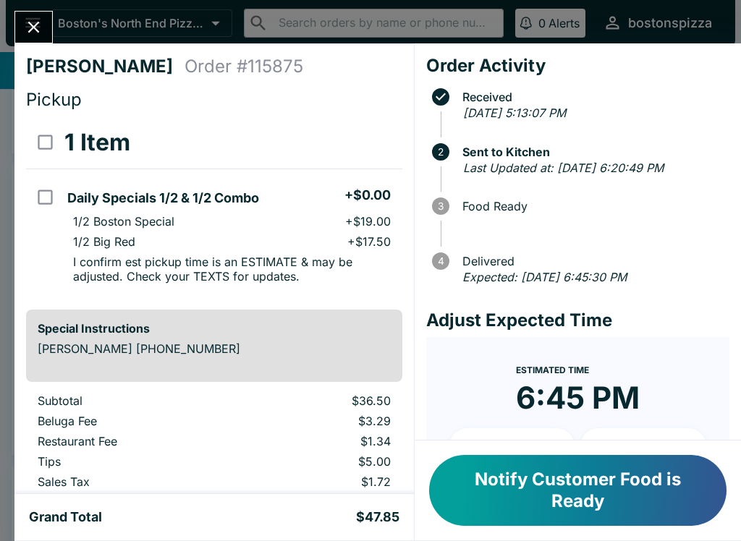
click at [40, 24] on icon "Close" at bounding box center [34, 27] width 20 height 20
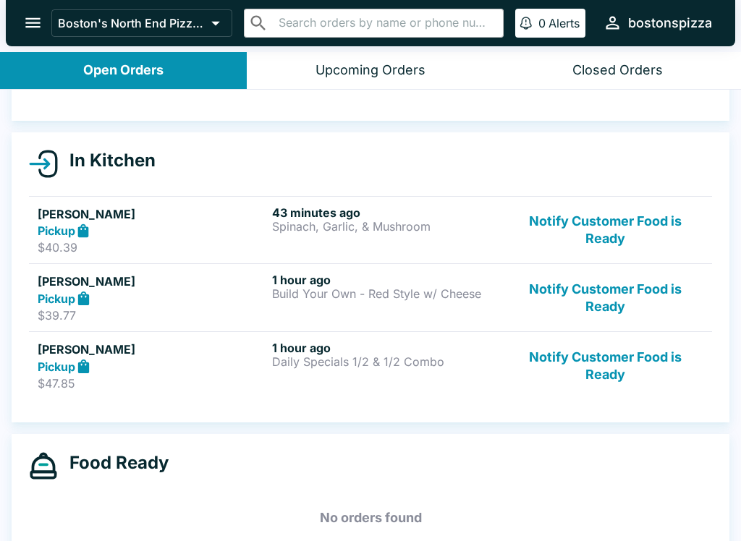
scroll to position [120, 0]
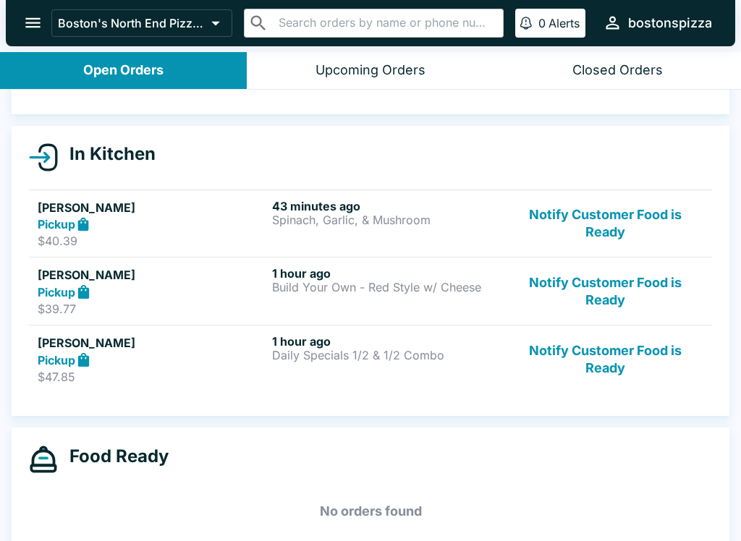
click at [607, 294] on button "Notify Customer Food is Ready" at bounding box center [605, 291] width 196 height 50
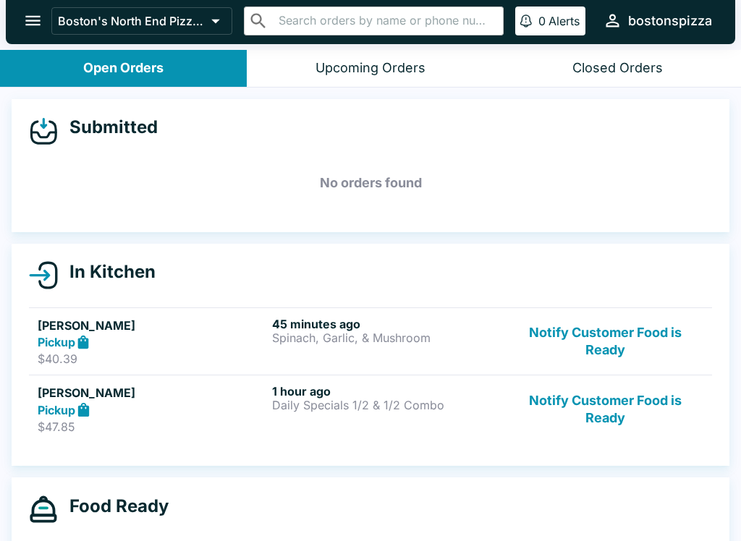
scroll to position [0, 0]
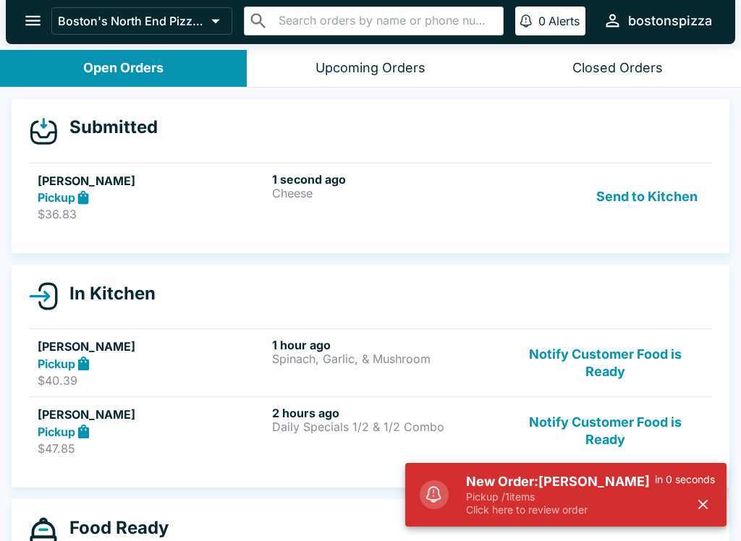
click at [504, 497] on p "Pickup / 1 items" at bounding box center [560, 496] width 189 height 13
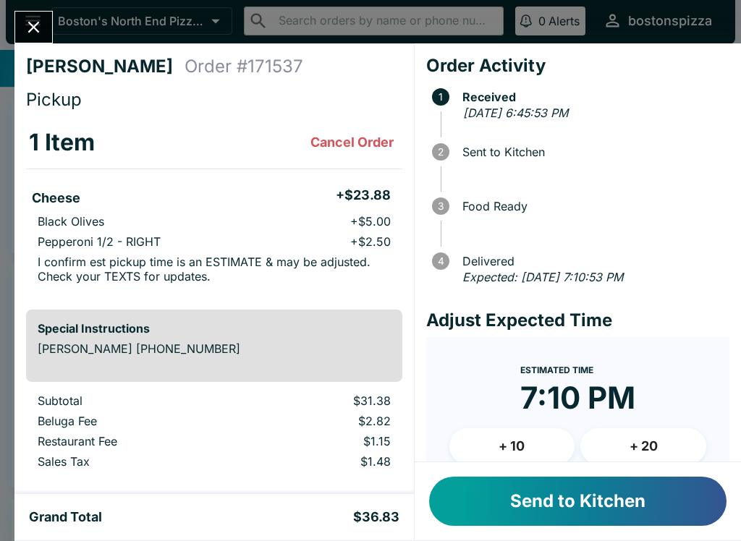
click at [540, 503] on button "Send to Kitchen" at bounding box center [577, 501] width 297 height 49
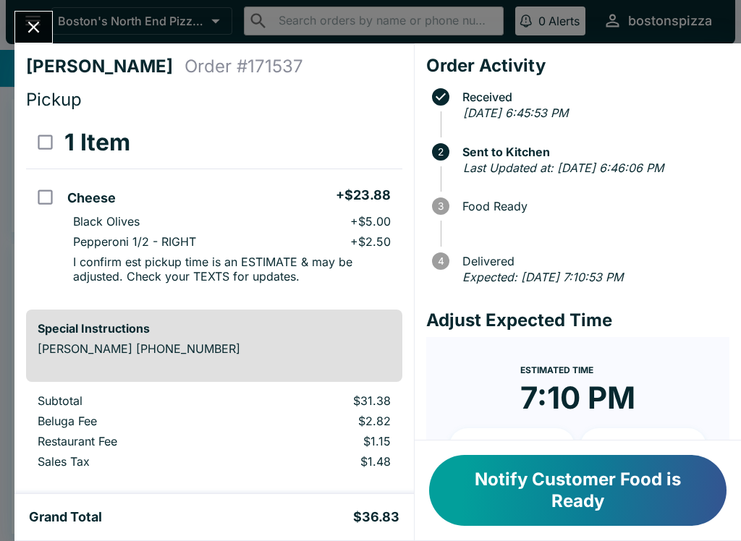
click at [29, 24] on icon "Close" at bounding box center [34, 27] width 20 height 20
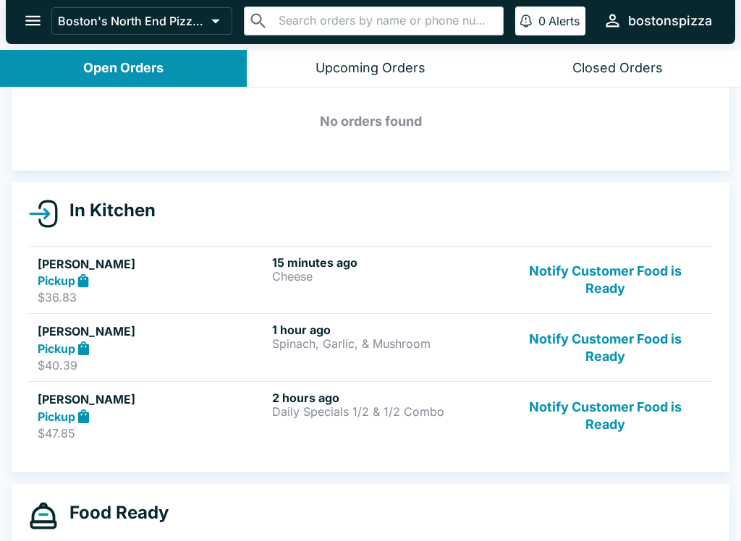
scroll to position [64, 0]
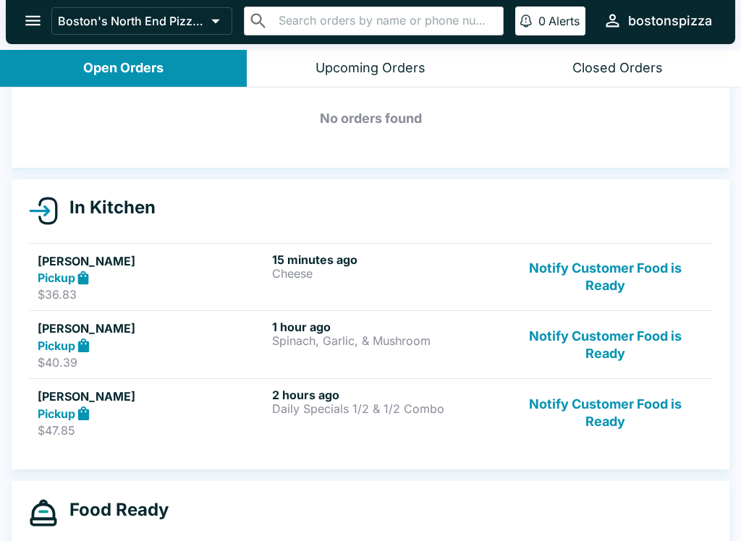
click at [467, 419] on div "2 hours ago Daily Specials 1/2 & 1/2 Combo" at bounding box center [386, 413] width 229 height 50
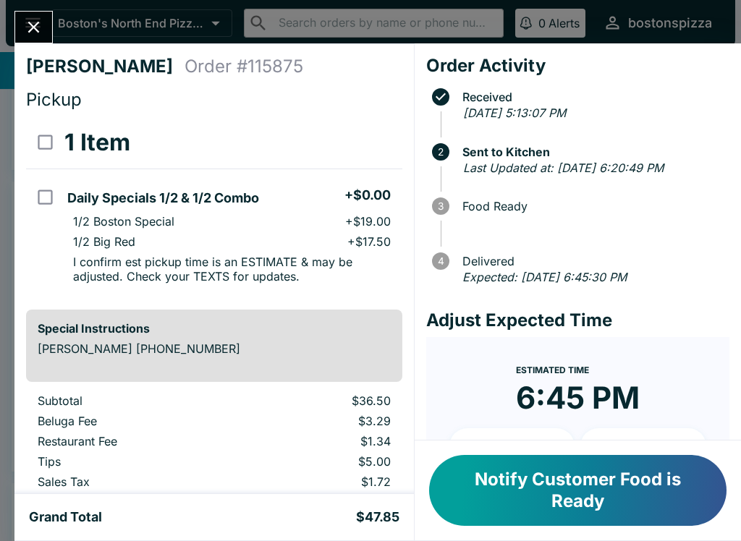
click at [49, 28] on button "Close" at bounding box center [33, 27] width 37 height 31
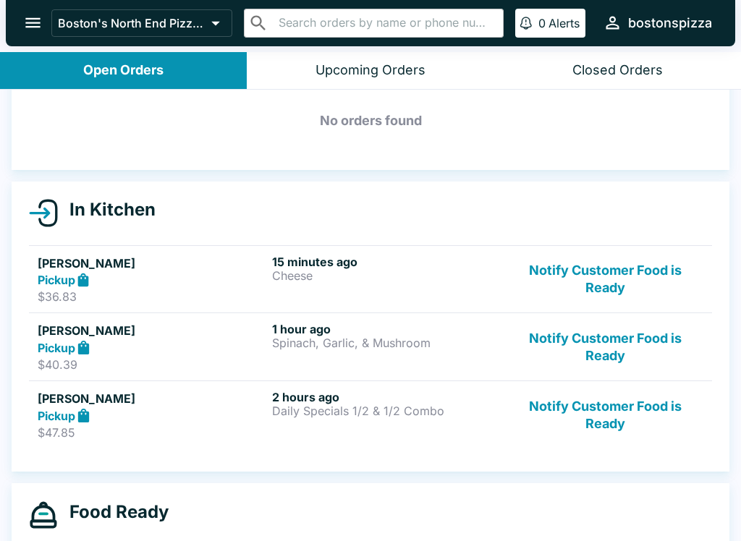
click at [223, 259] on h5 "[PERSON_NAME]" at bounding box center [152, 263] width 229 height 17
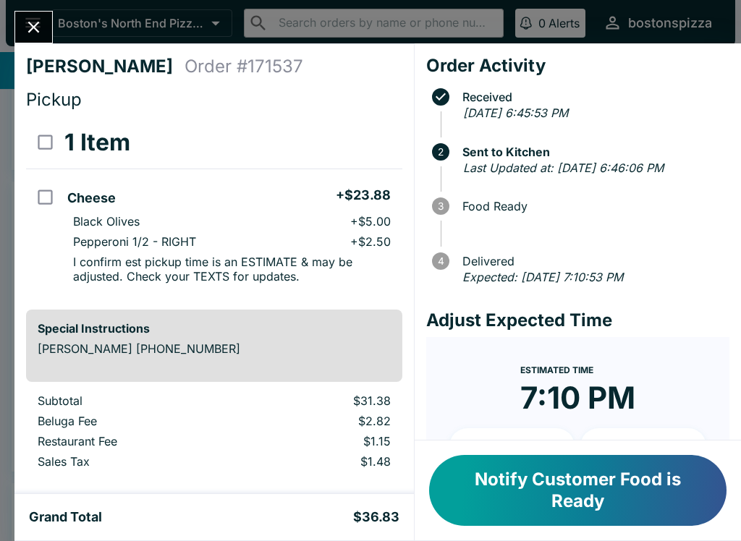
click at [594, 490] on button "Notify Customer Food is Ready" at bounding box center [577, 490] width 297 height 71
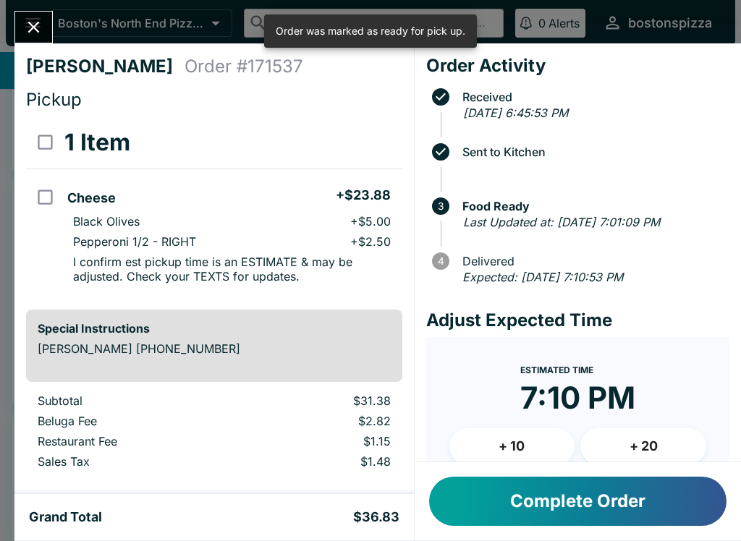
click at [40, 25] on icon "Close" at bounding box center [34, 27] width 20 height 20
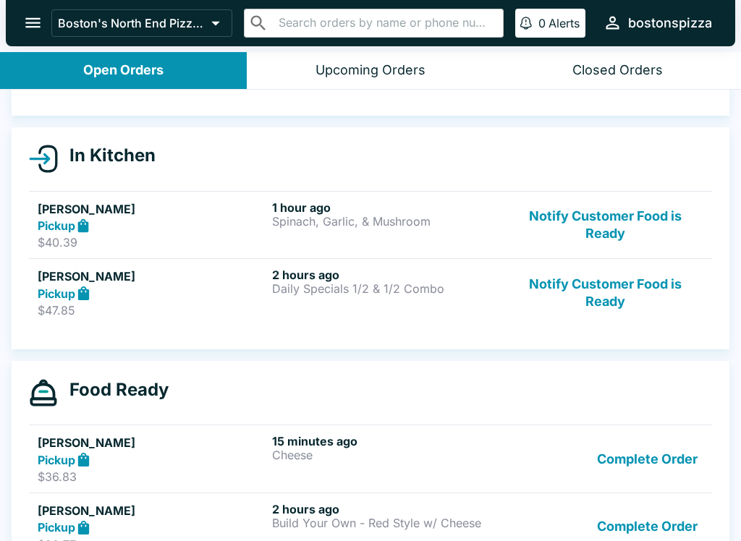
scroll to position [118, 0]
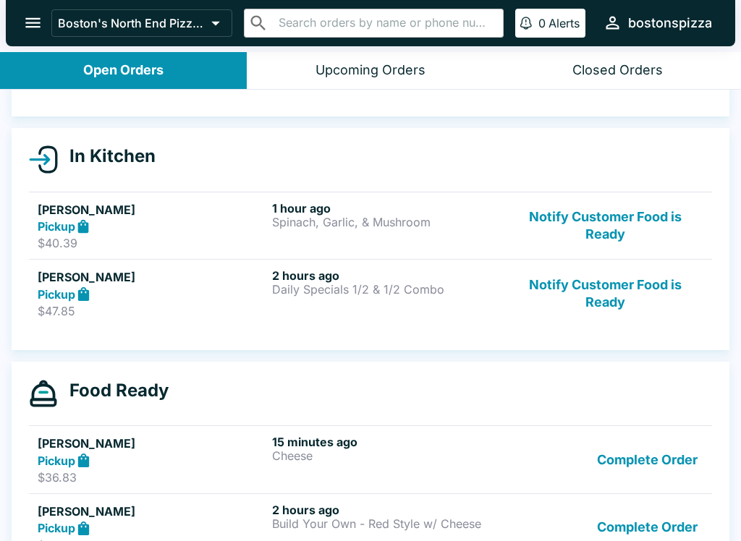
click at [659, 210] on button "Notify Customer Food is Ready" at bounding box center [605, 226] width 196 height 50
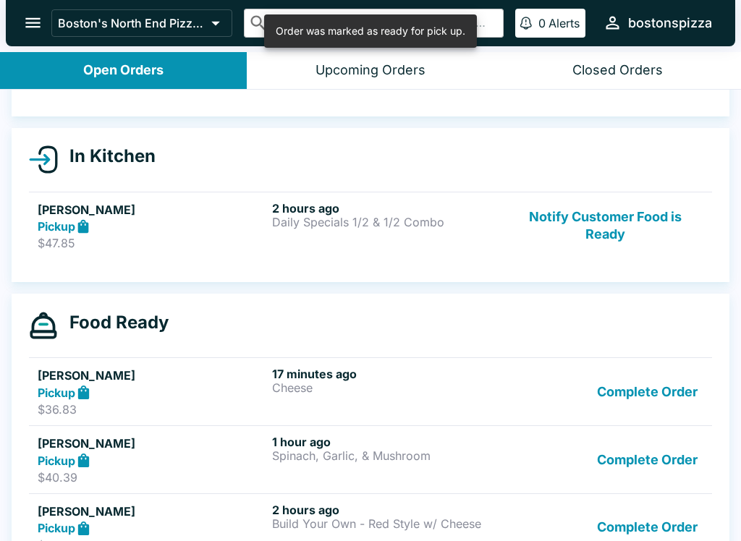
click at [632, 208] on button "Notify Customer Food is Ready" at bounding box center [605, 226] width 196 height 50
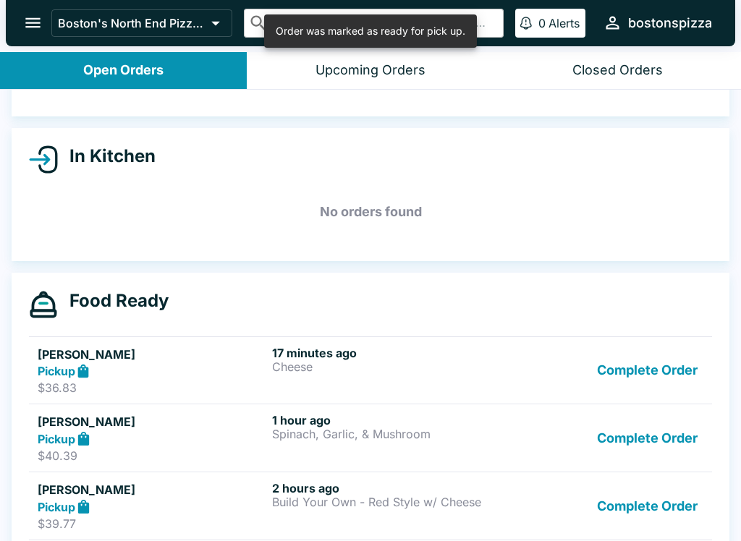
click at [663, 369] on button "Complete Order" at bounding box center [647, 371] width 112 height 50
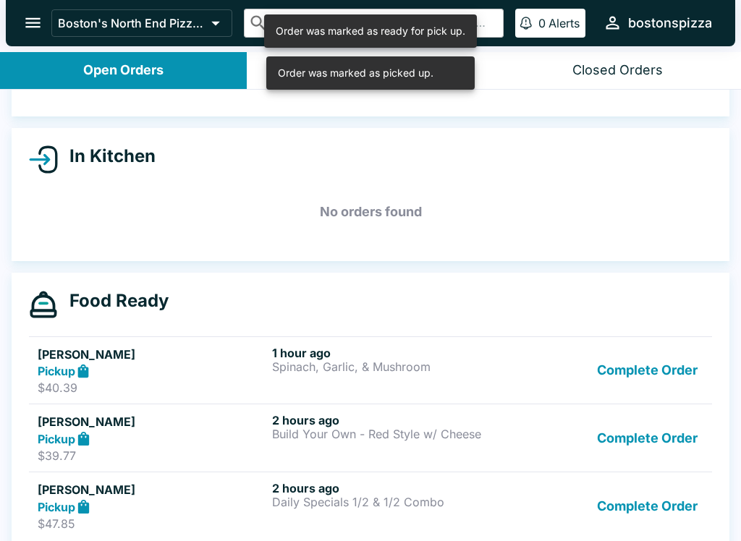
click at [657, 370] on button "Complete Order" at bounding box center [647, 371] width 112 height 50
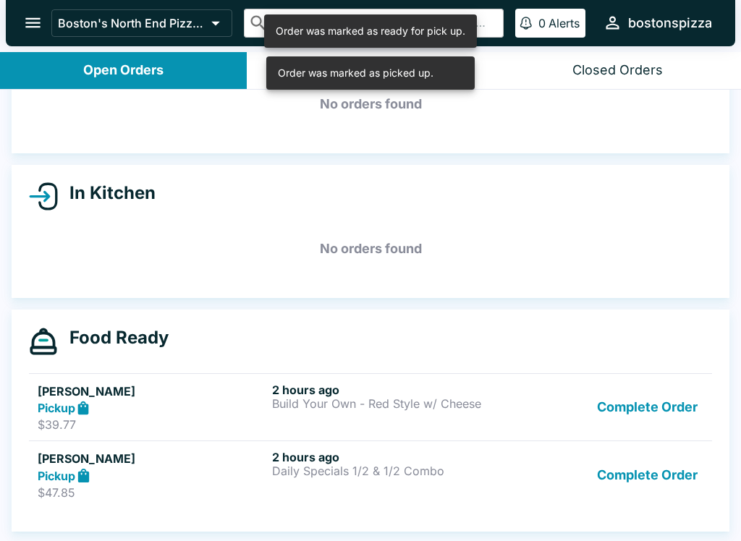
click at [662, 419] on button "Complete Order" at bounding box center [647, 408] width 112 height 50
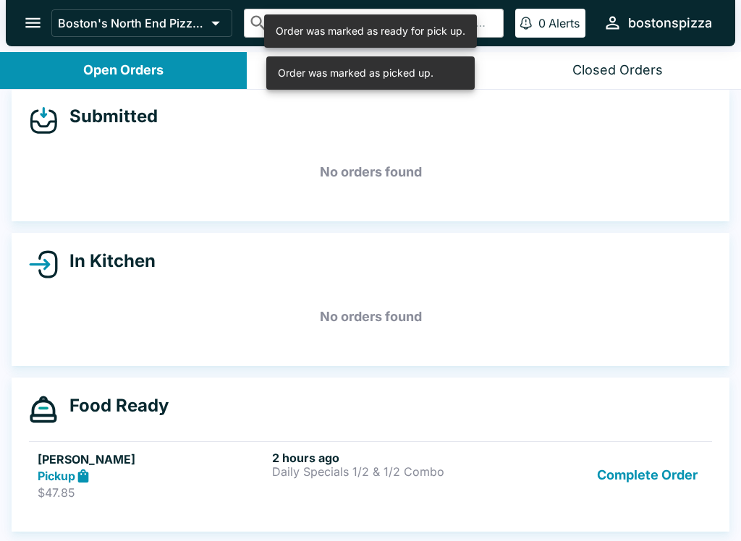
scroll to position [13, 0]
click at [618, 482] on button "Complete Order" at bounding box center [647, 476] width 112 height 50
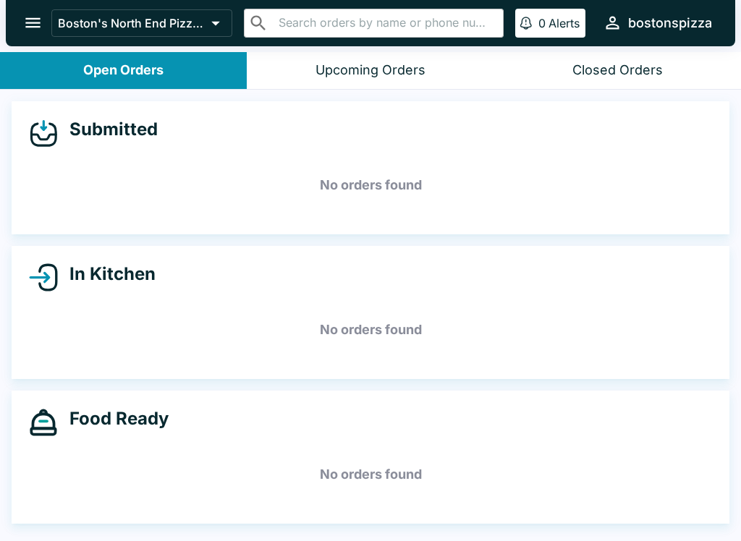
click at [47, 30] on button "open drawer" at bounding box center [32, 22] width 37 height 37
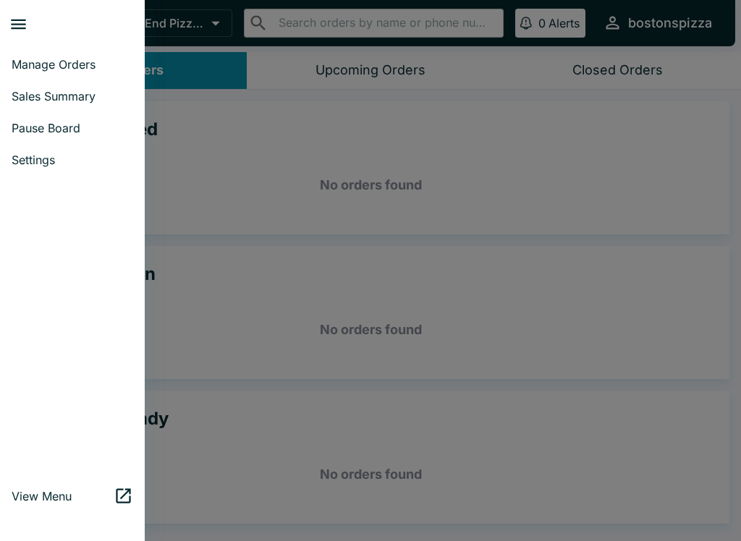
click at [51, 101] on span "Sales Summary" at bounding box center [72, 96] width 121 height 14
select select "03:00"
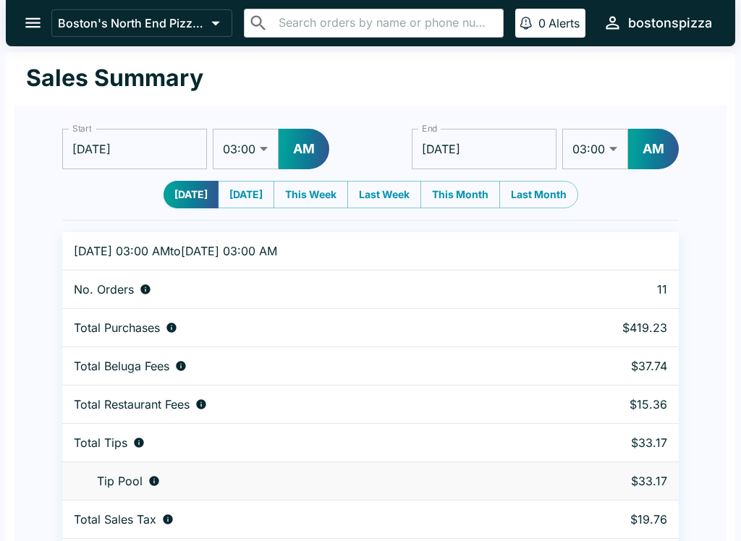
click at [35, 34] on button "open drawer" at bounding box center [32, 22] width 37 height 37
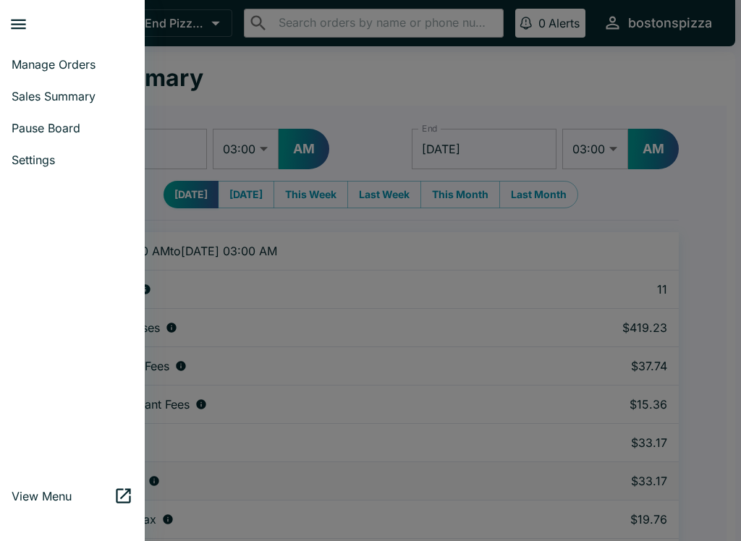
click at [64, 69] on span "Manage Orders" at bounding box center [72, 64] width 121 height 14
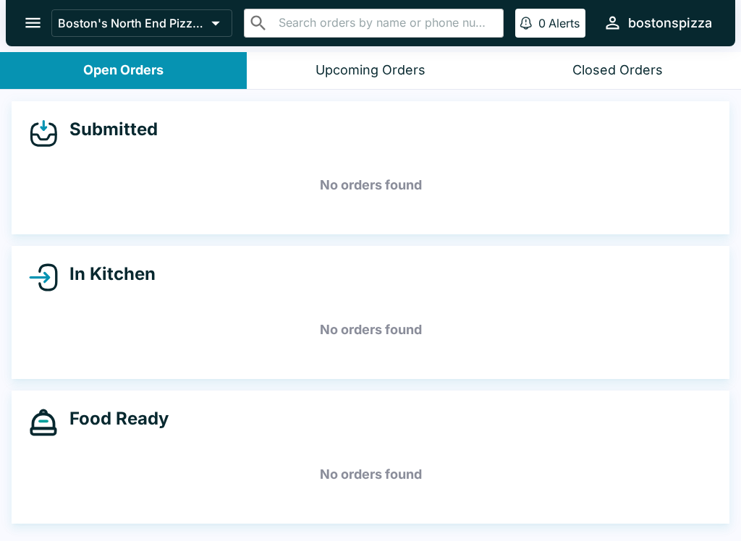
click at [729, 1] on div "Boston's North End Pizza Bakery ​ ​ 0 Alerts bostonspizza" at bounding box center [370, 23] width 729 height 46
